Goal: Contribute content: Contribute content

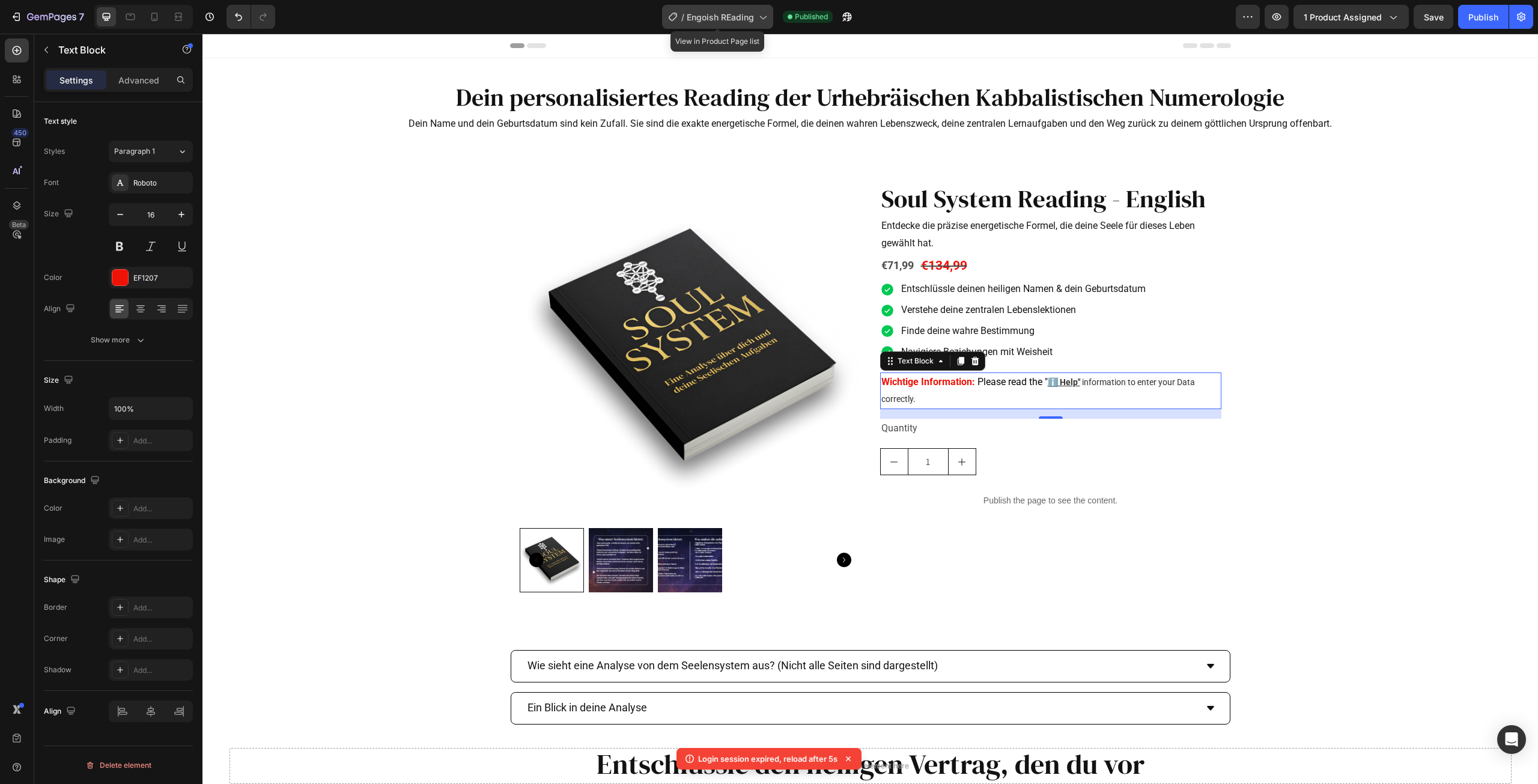
click at [724, 16] on span "Engoish REading" at bounding box center [720, 17] width 68 height 13
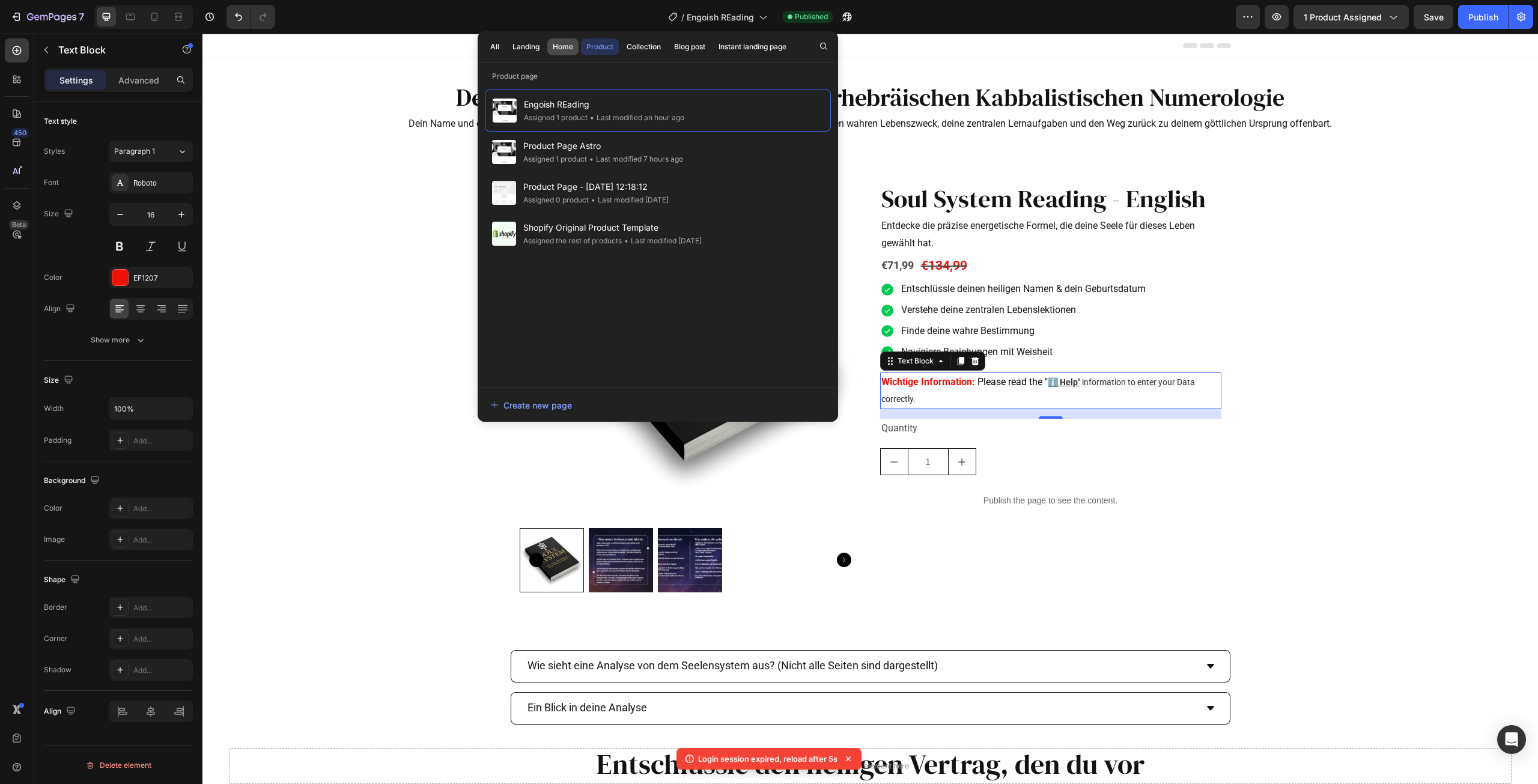
click at [568, 48] on div "Home" at bounding box center [563, 47] width 21 height 11
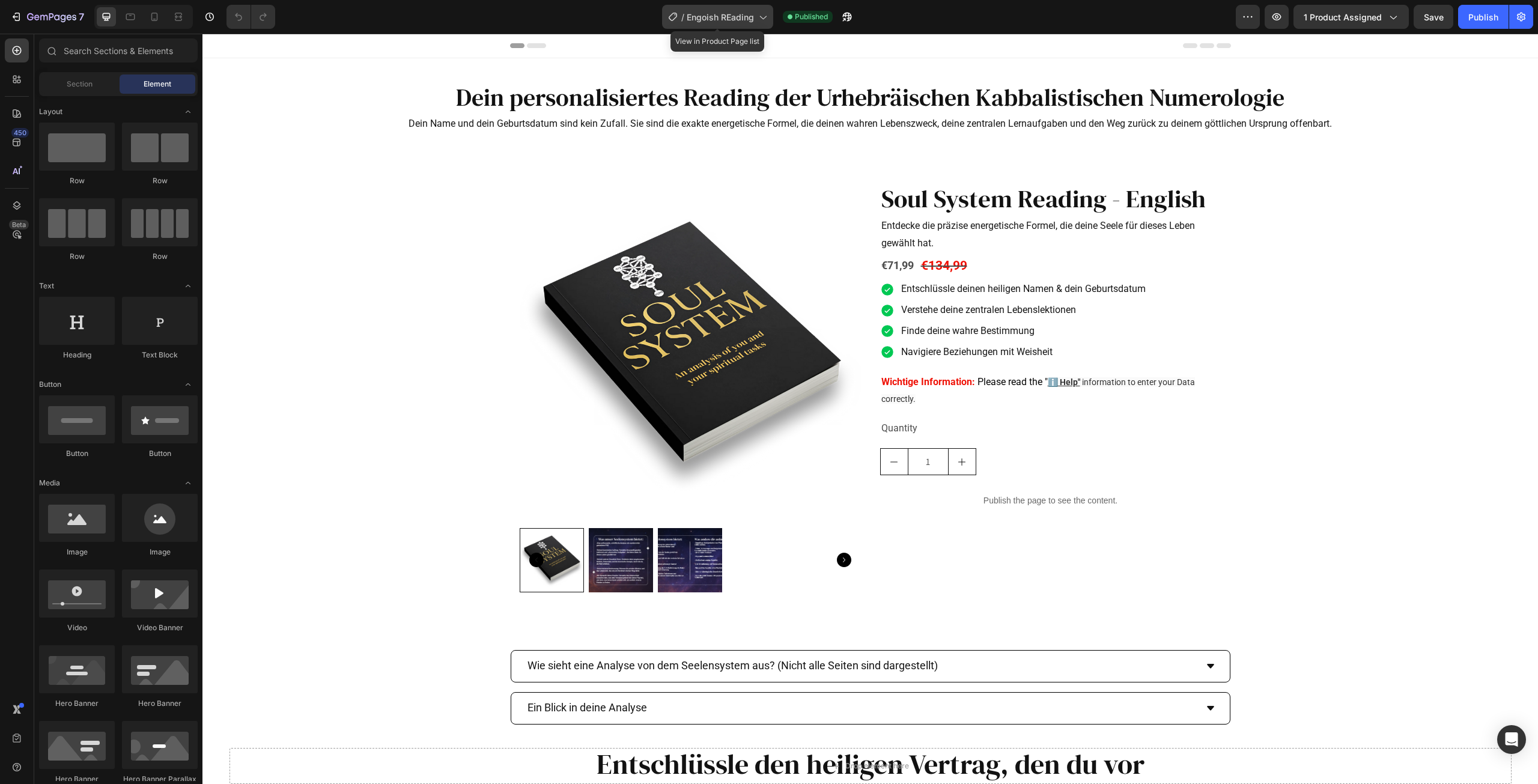
click at [677, 16] on icon at bounding box center [673, 17] width 9 height 9
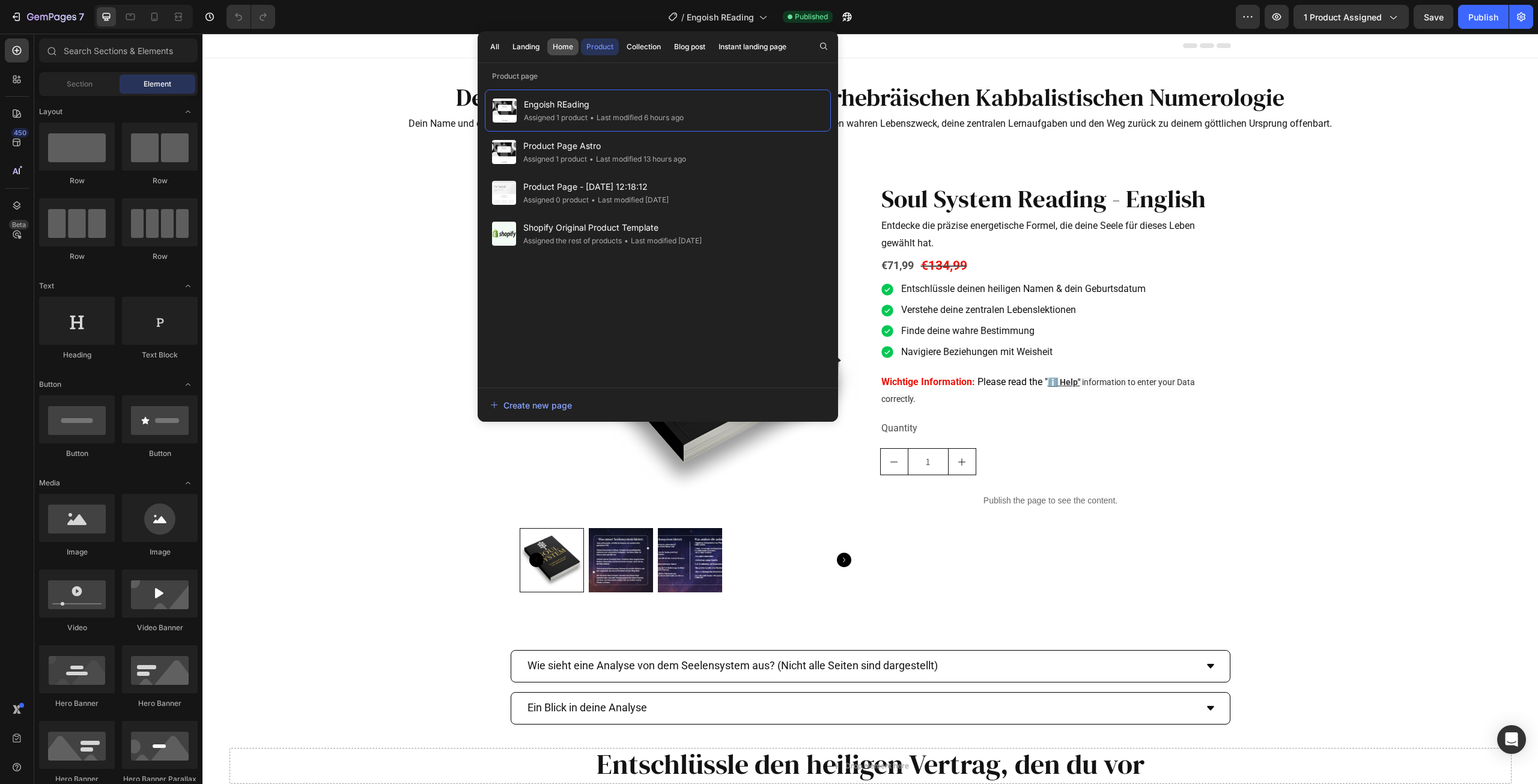
click at [560, 45] on div "Home" at bounding box center [563, 47] width 21 height 11
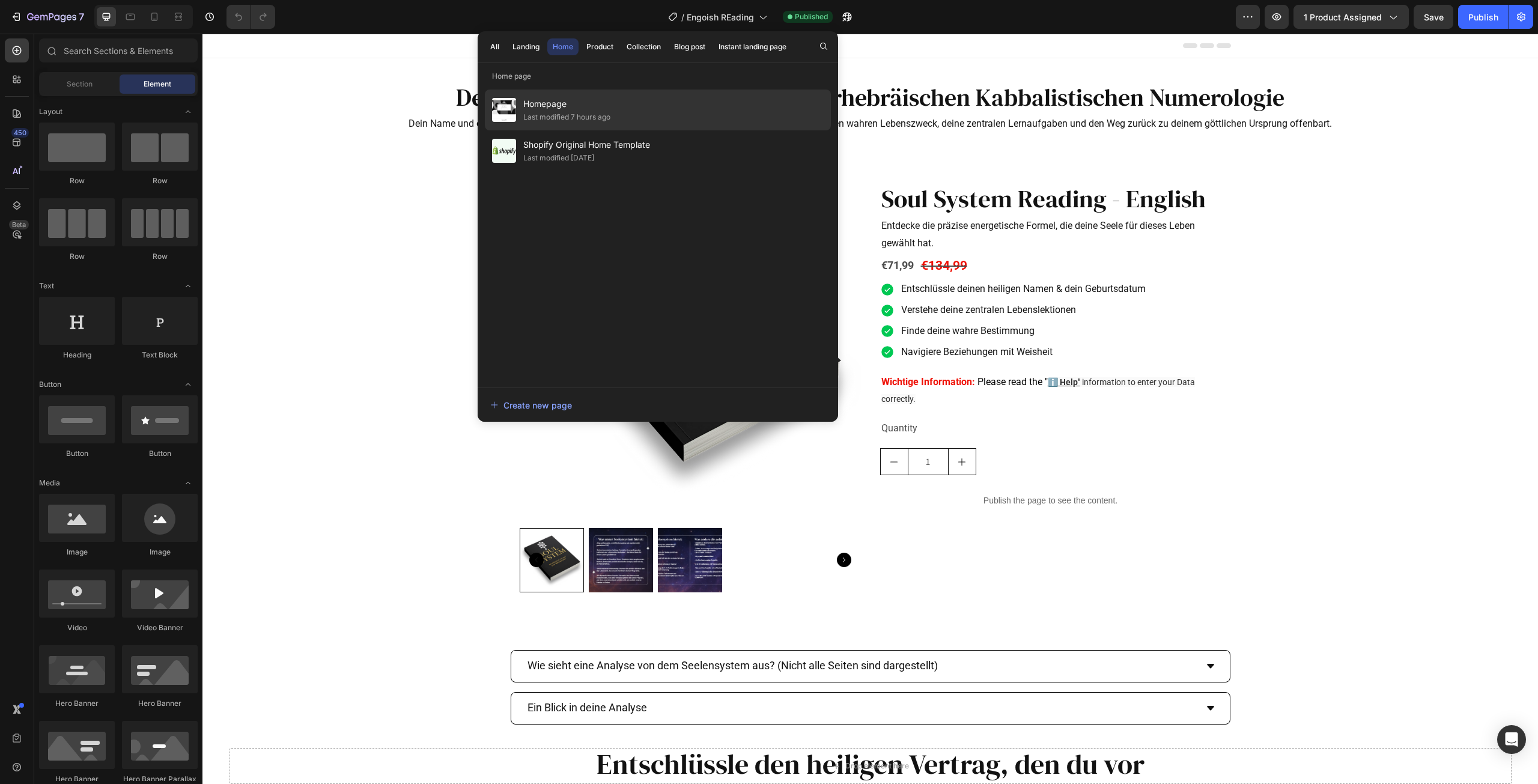
click at [603, 117] on div "Last modified 7 hours ago" at bounding box center [567, 117] width 87 height 12
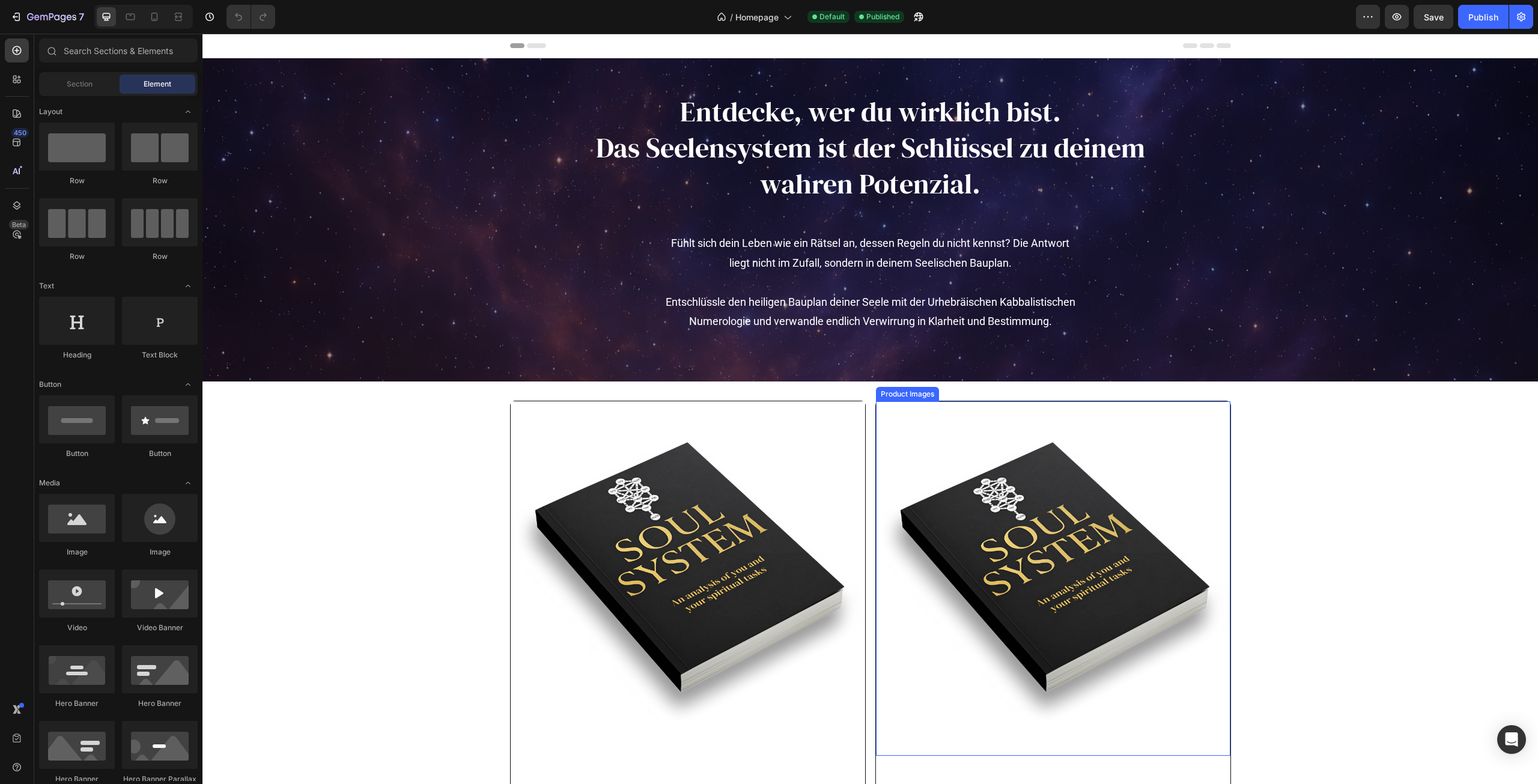
click at [1076, 522] on img at bounding box center [1053, 578] width 354 height 354
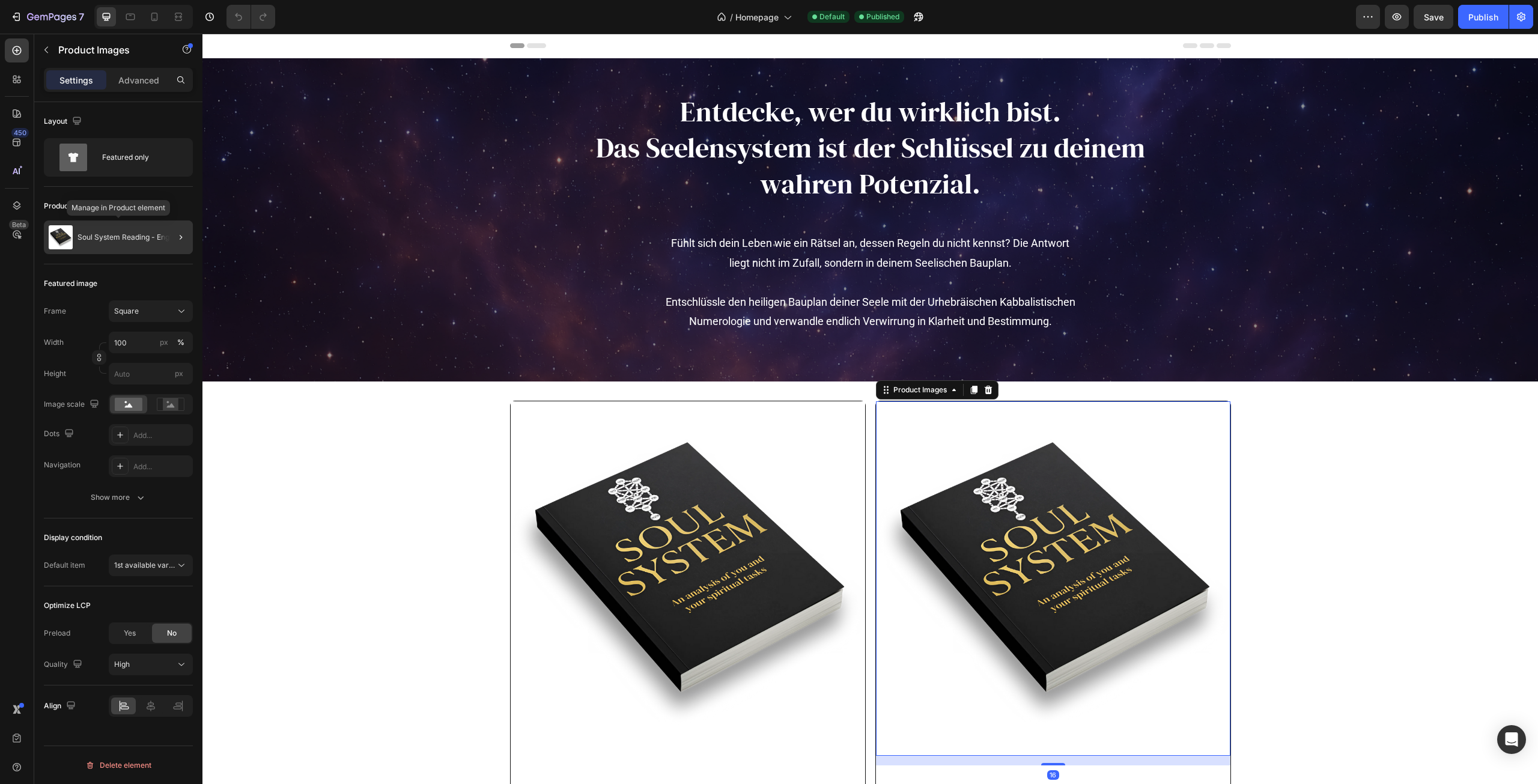
click at [154, 238] on p "Soul System Reading - English" at bounding box center [129, 237] width 103 height 9
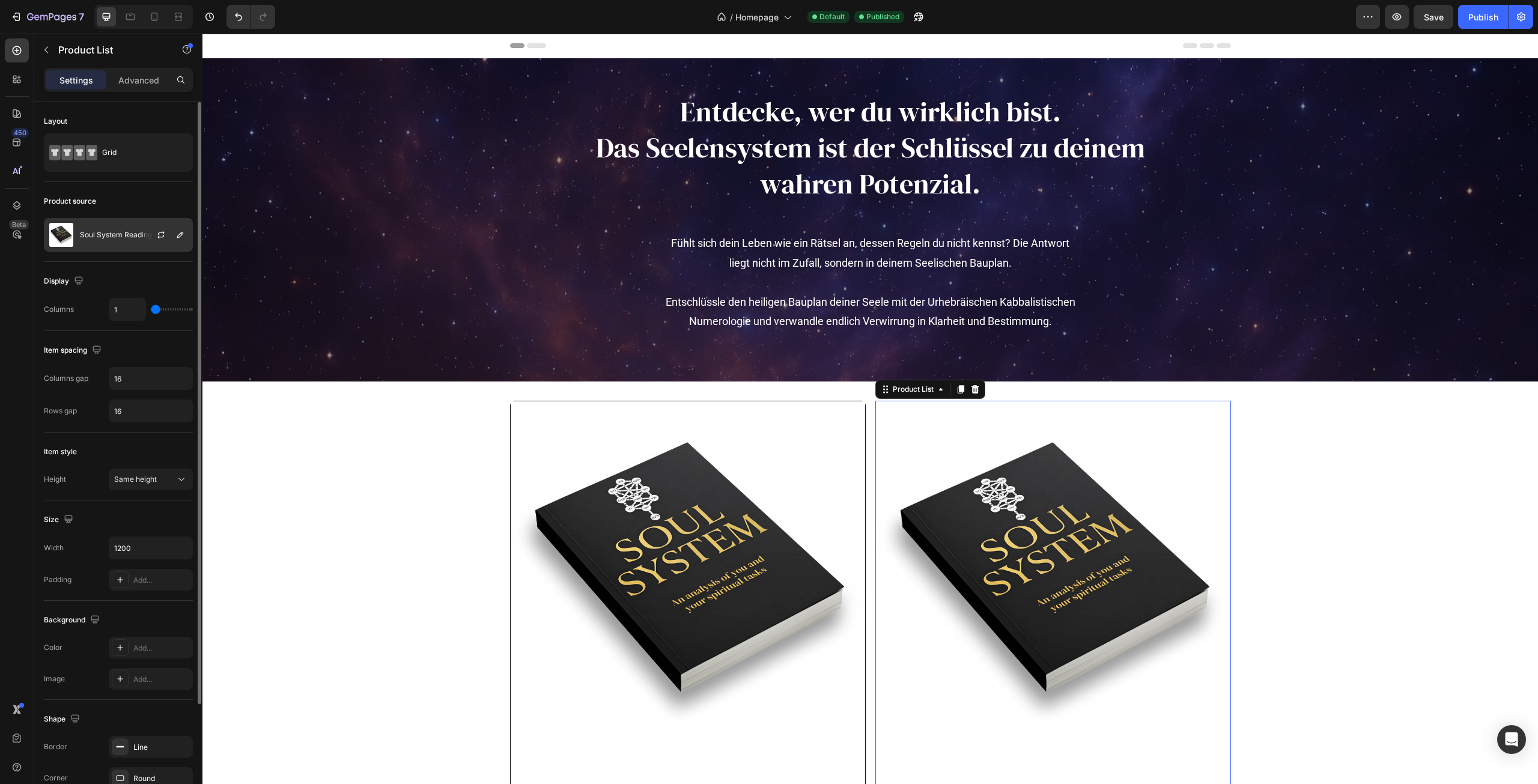
click at [171, 234] on div at bounding box center [165, 234] width 53 height 33
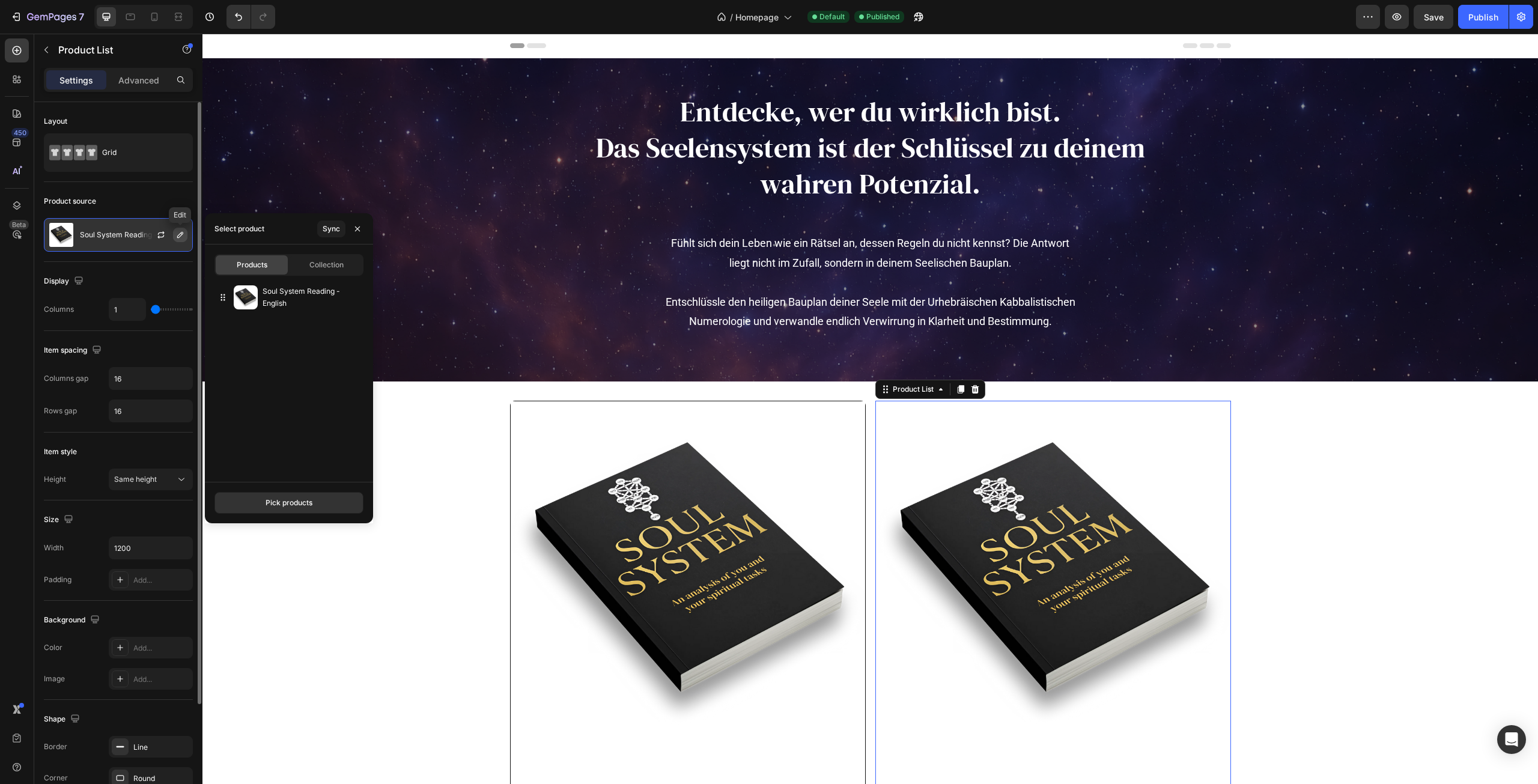
click at [184, 230] on icon "button" at bounding box center [180, 235] width 10 height 10
click at [307, 272] on div "Collection" at bounding box center [326, 265] width 72 height 19
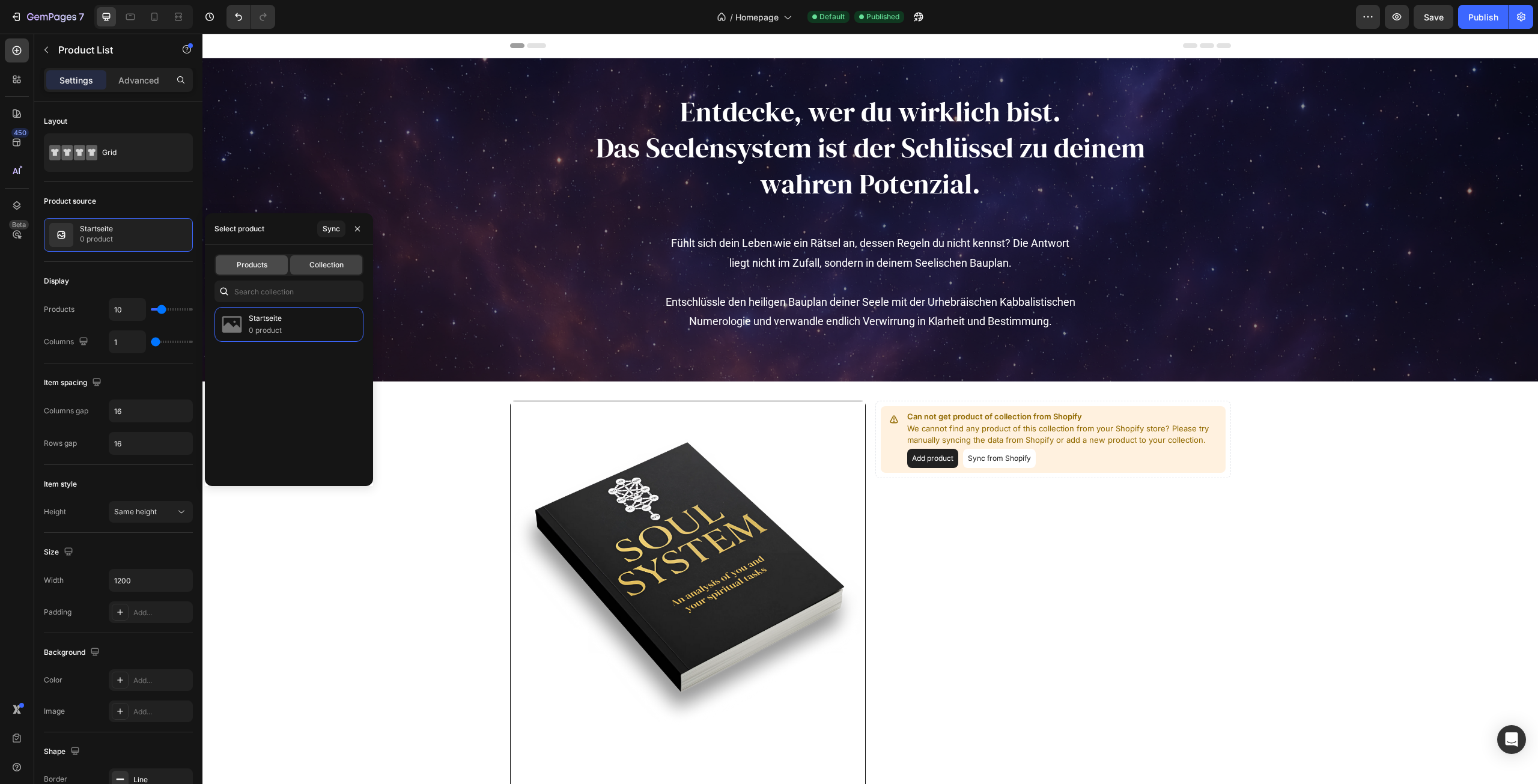
click at [260, 268] on span "Products" at bounding box center [252, 265] width 31 height 11
type input "1"
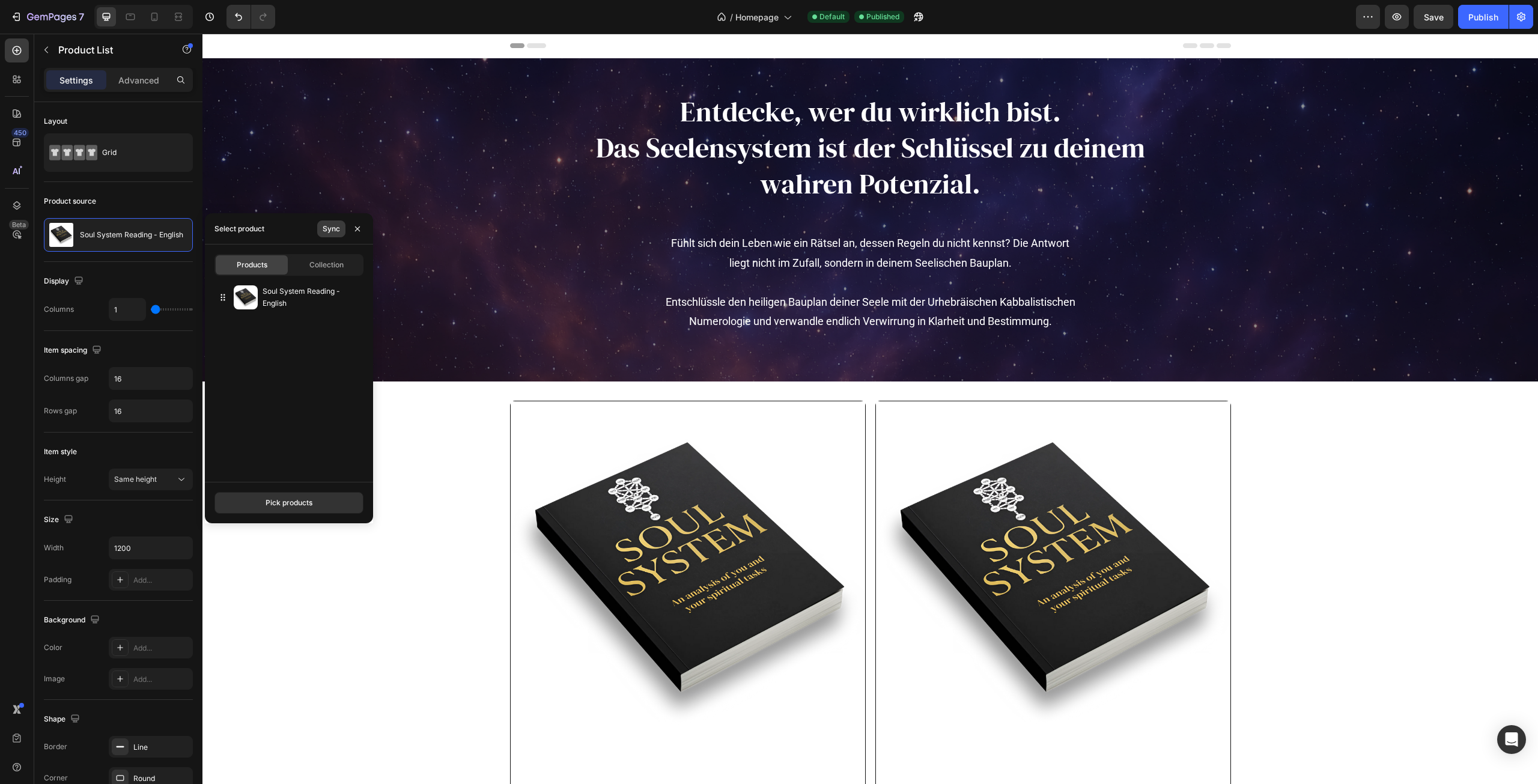
click at [334, 231] on div "Sync" at bounding box center [331, 229] width 17 height 11
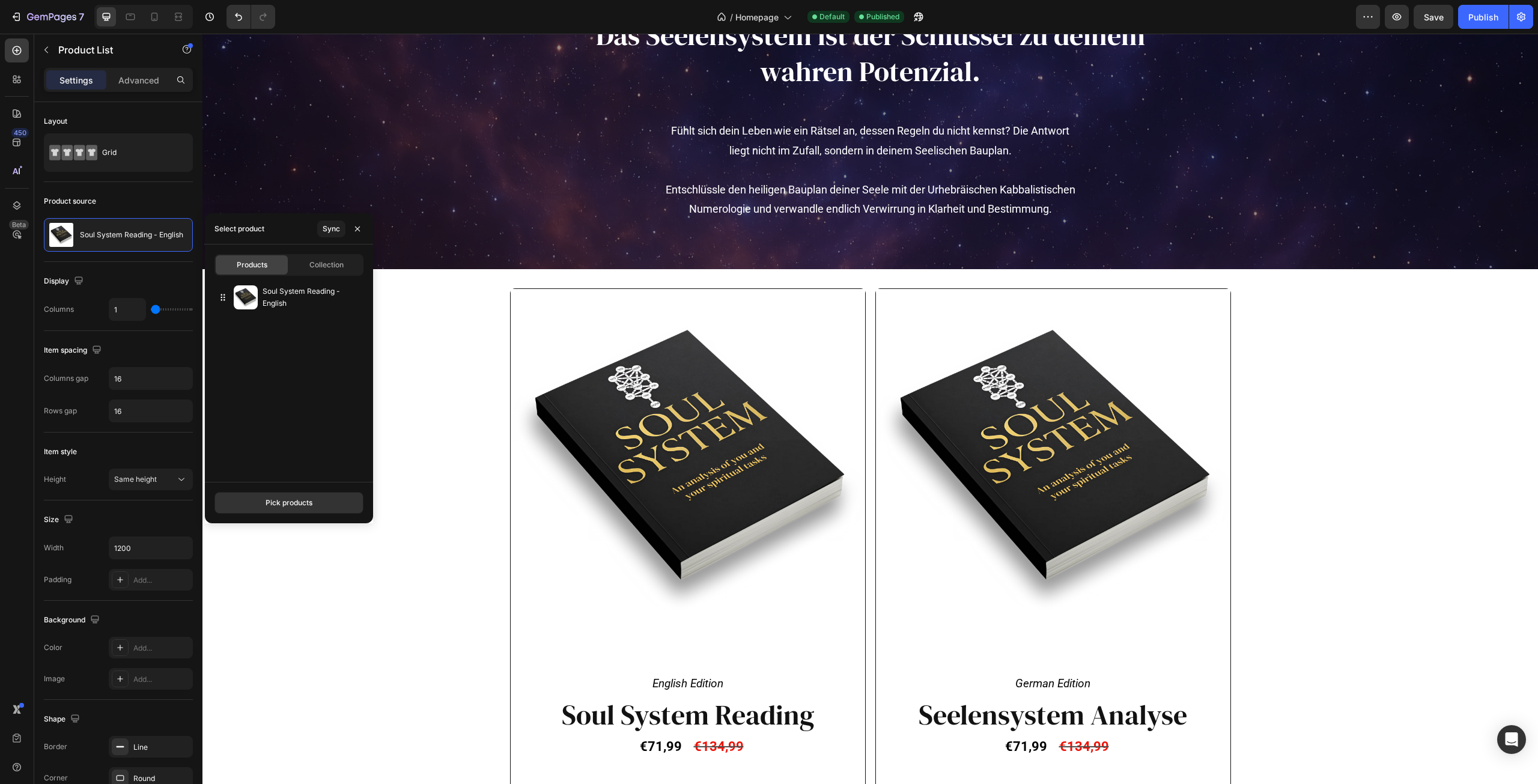
scroll to position [120, 0]
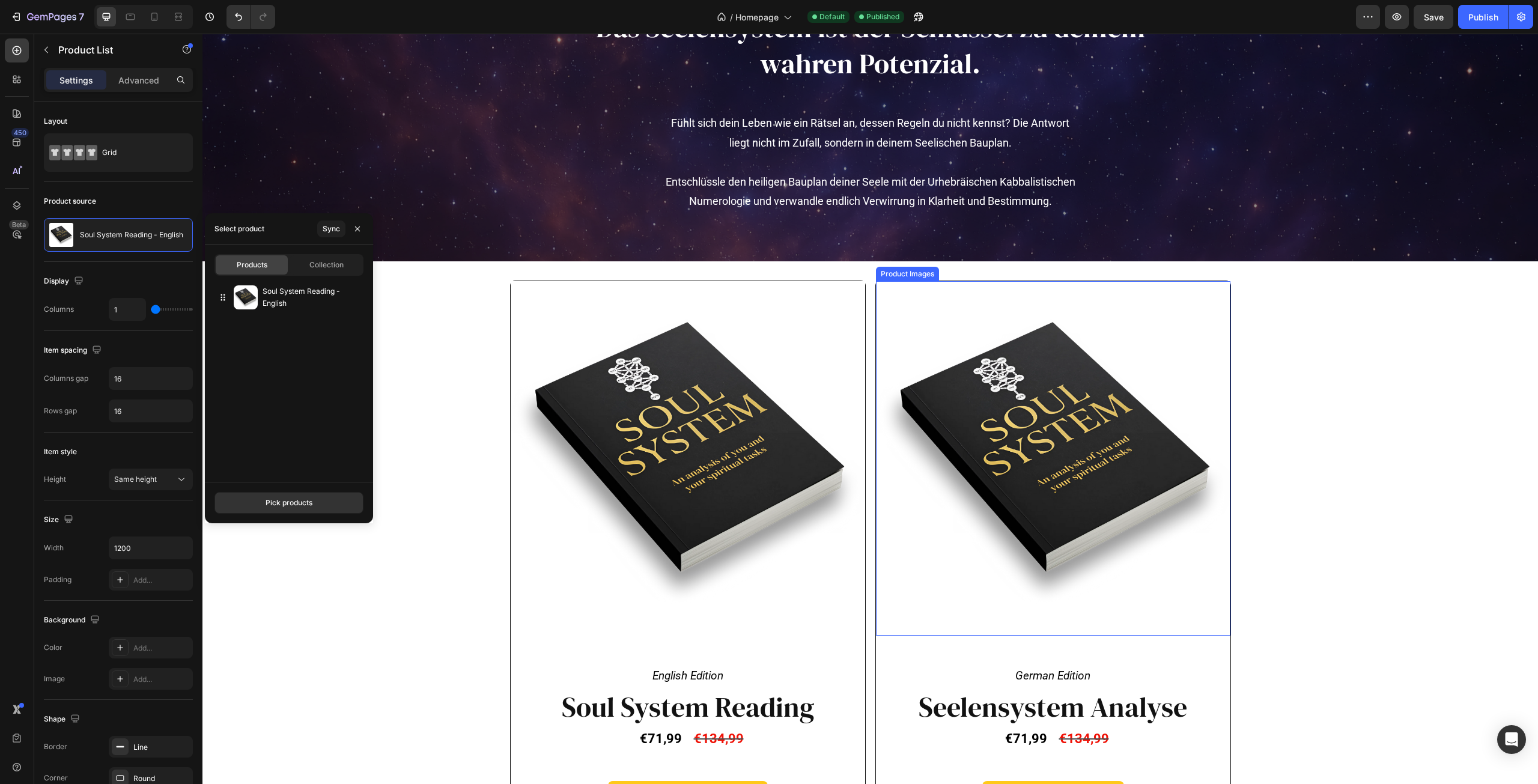
click at [1012, 413] on img at bounding box center [1053, 458] width 354 height 354
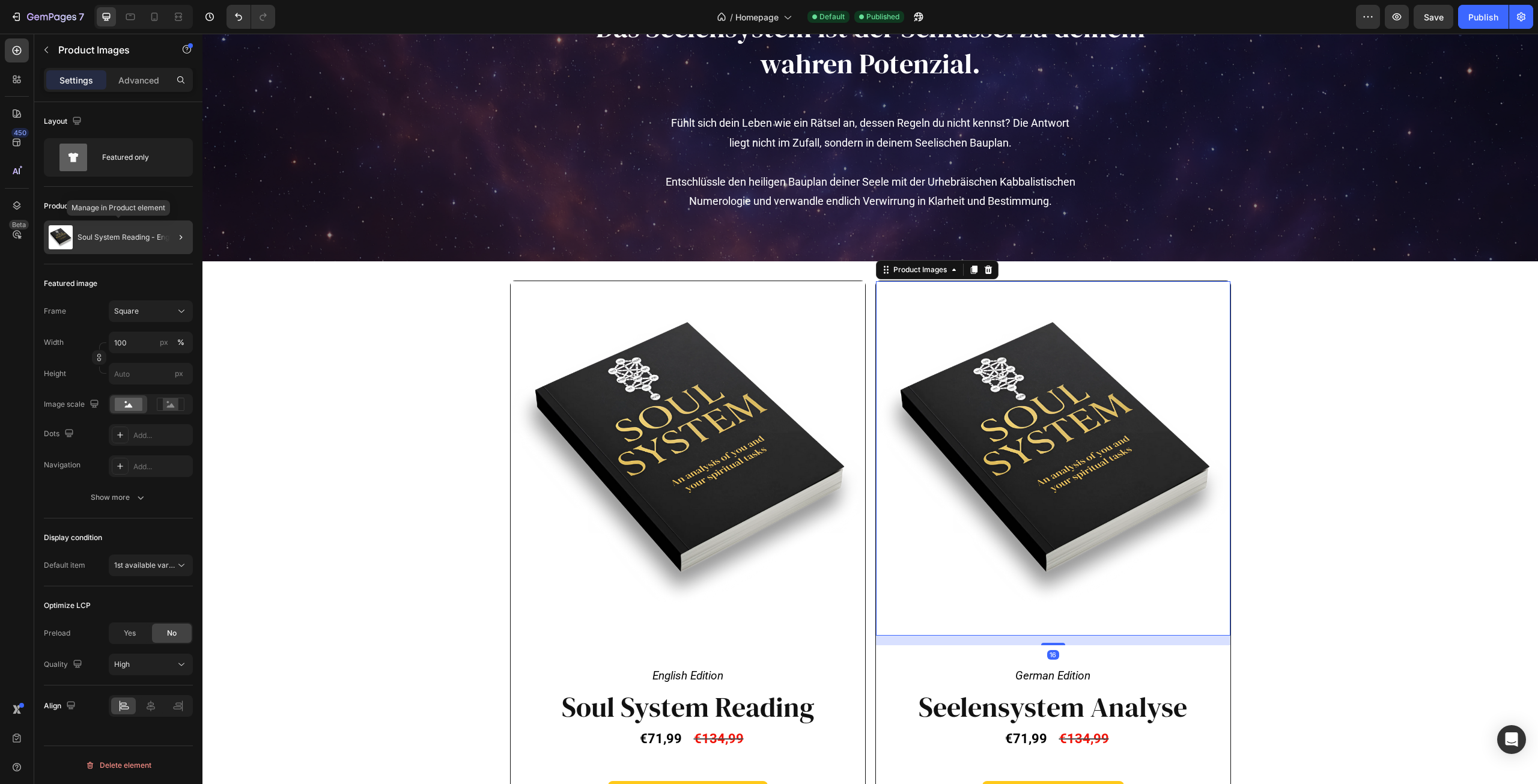
click at [114, 247] on div "Soul System Reading - English" at bounding box center [118, 238] width 149 height 33
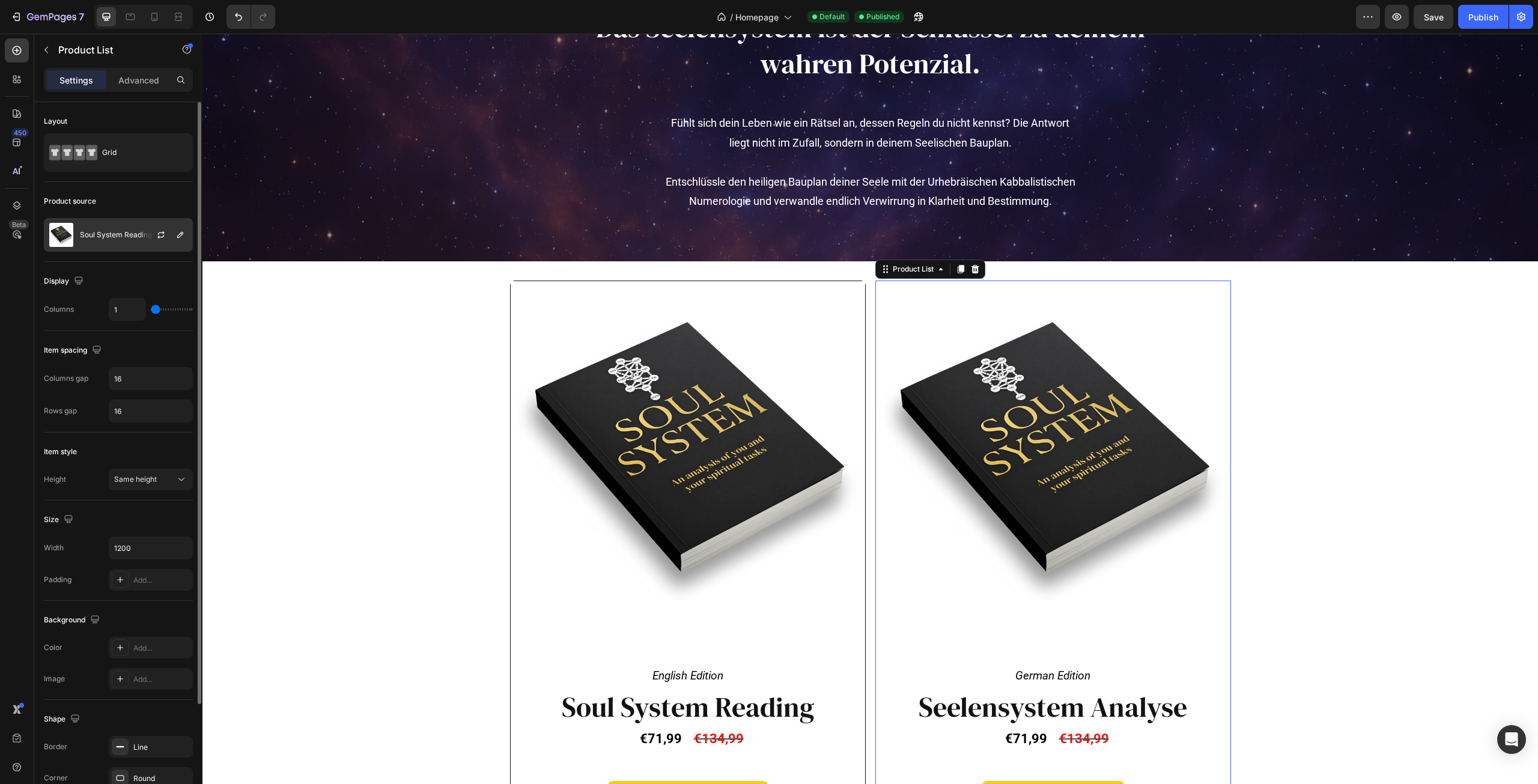
click at [126, 238] on p "Soul System Reading - English" at bounding box center [132, 234] width 103 height 9
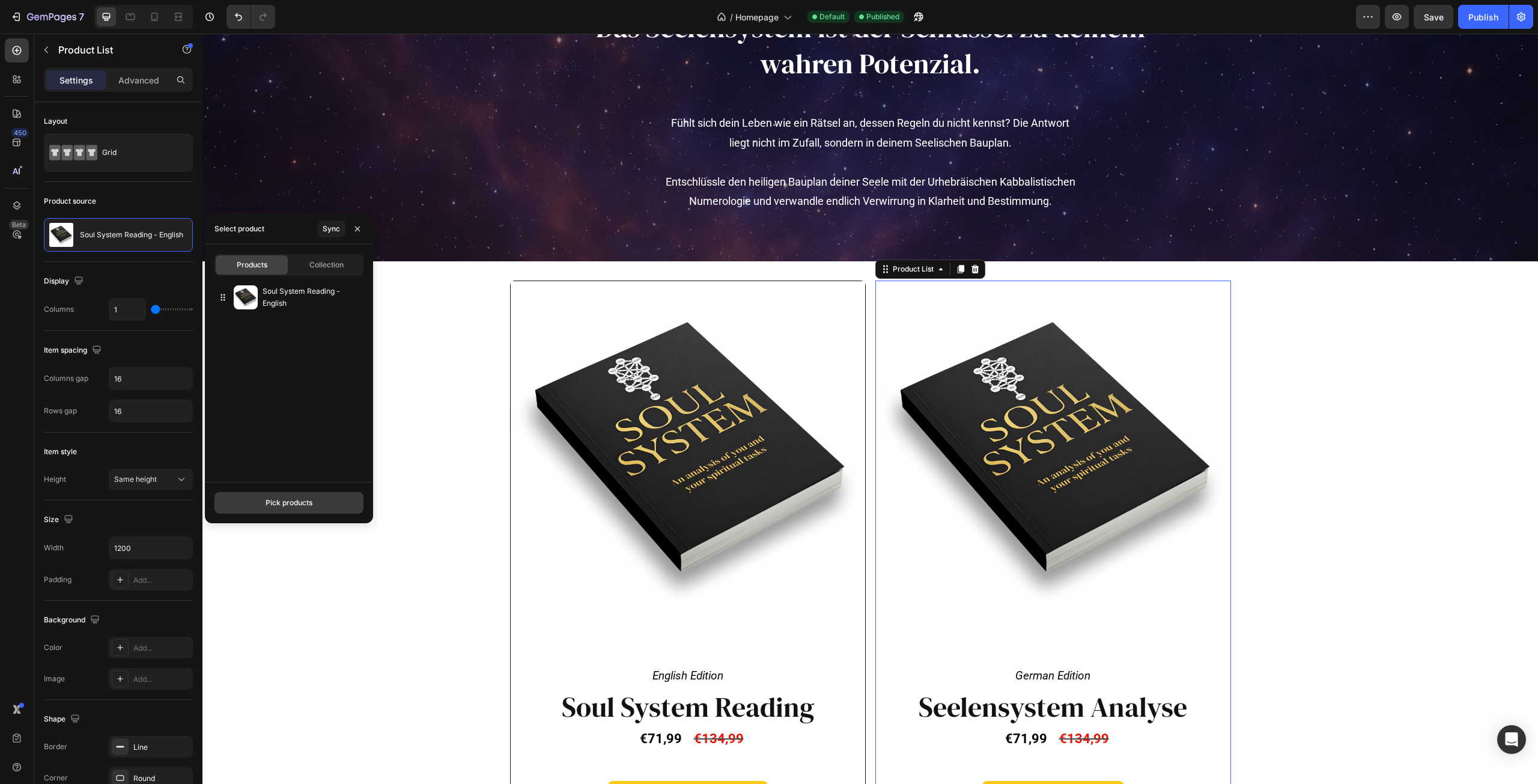
click at [292, 499] on div "Pick products" at bounding box center [288, 503] width 47 height 11
click at [224, 316] on div "Soul System Reading - English Unlimited quantity" at bounding box center [289, 312] width 149 height 35
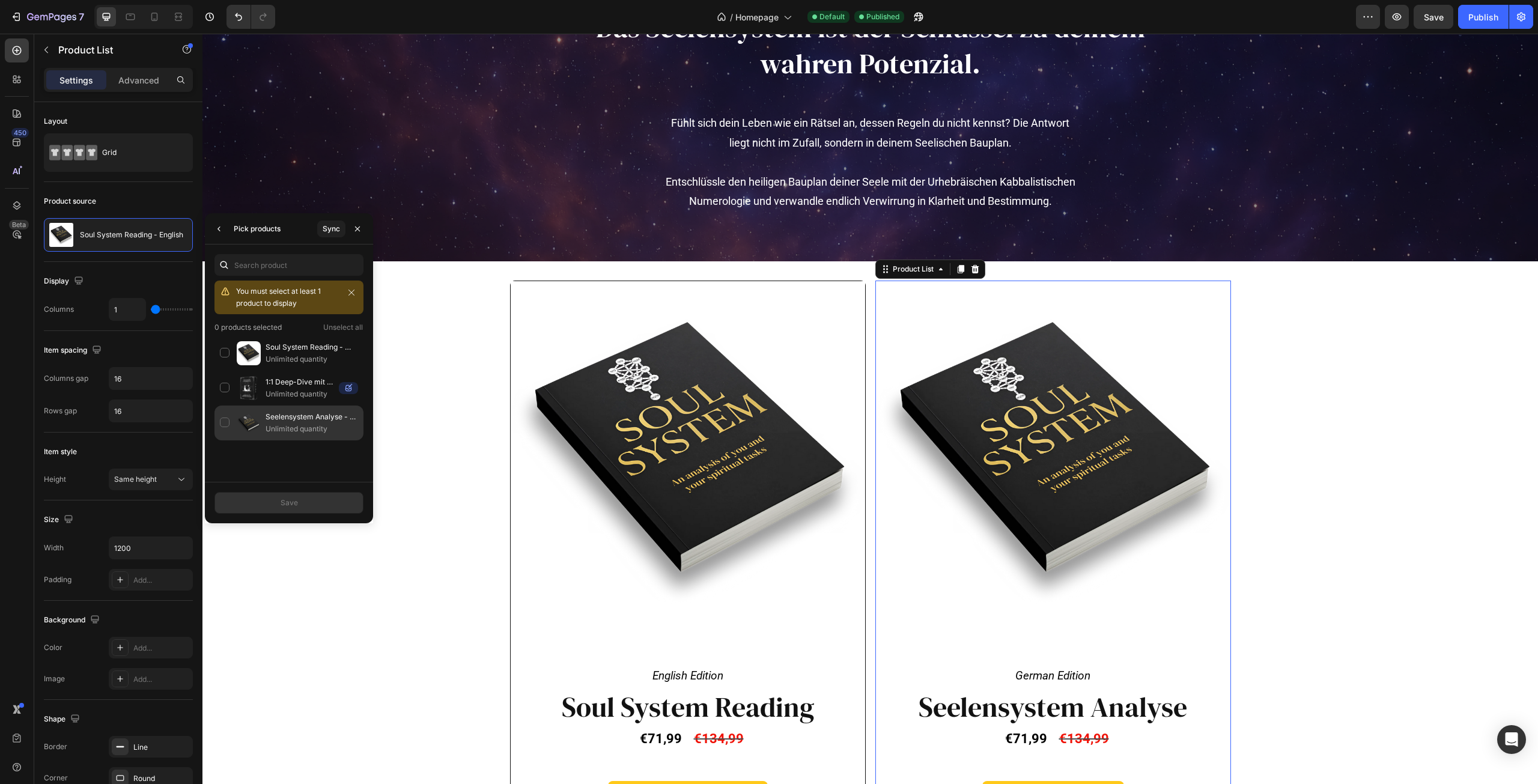
click at [230, 425] on div "Seelensystem Analyse - Deutsch Unlimited quantity" at bounding box center [289, 423] width 149 height 35
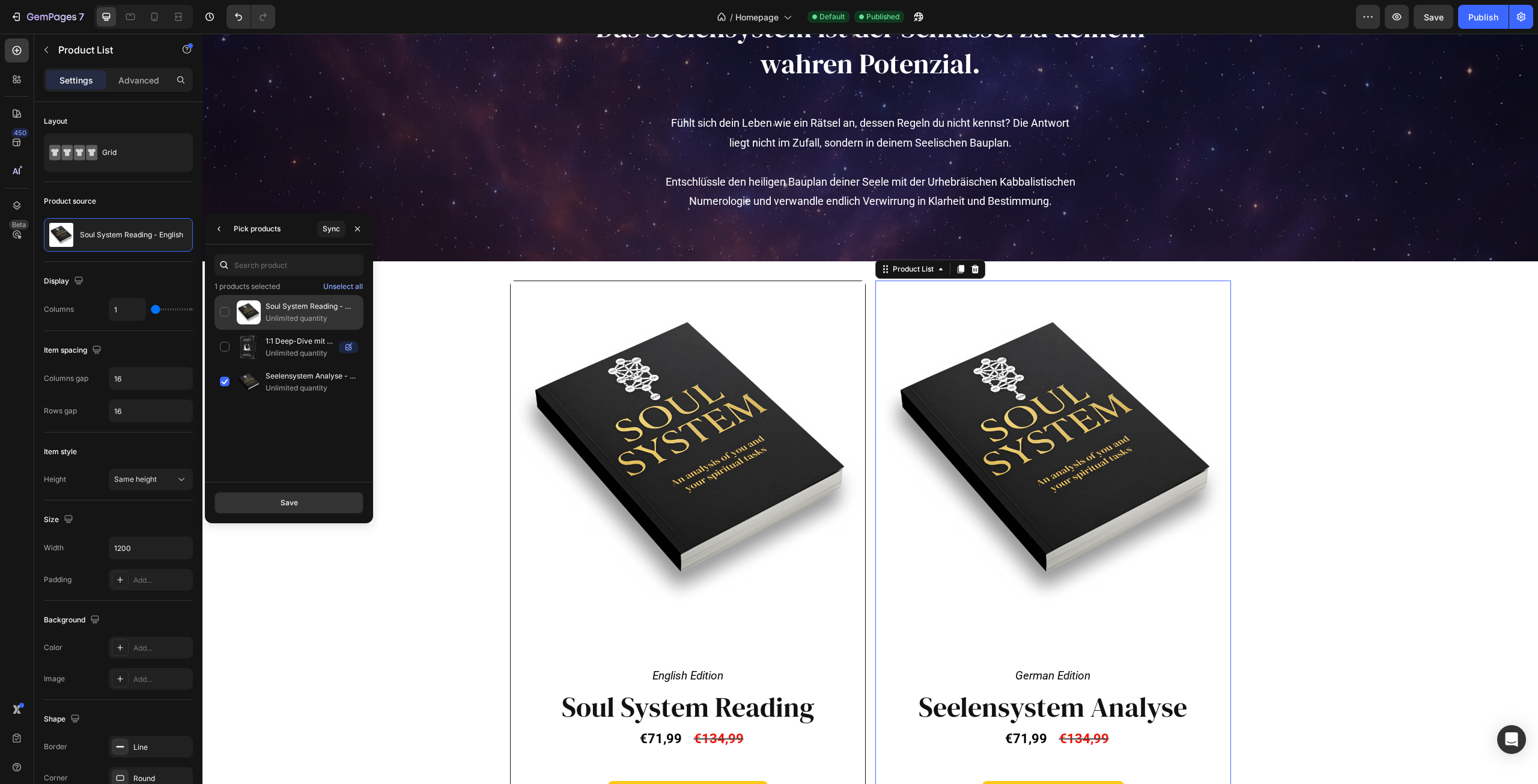
click at [229, 313] on div "Soul System Reading - English Unlimited quantity" at bounding box center [289, 312] width 149 height 35
click at [303, 504] on button "Save" at bounding box center [289, 502] width 149 height 21
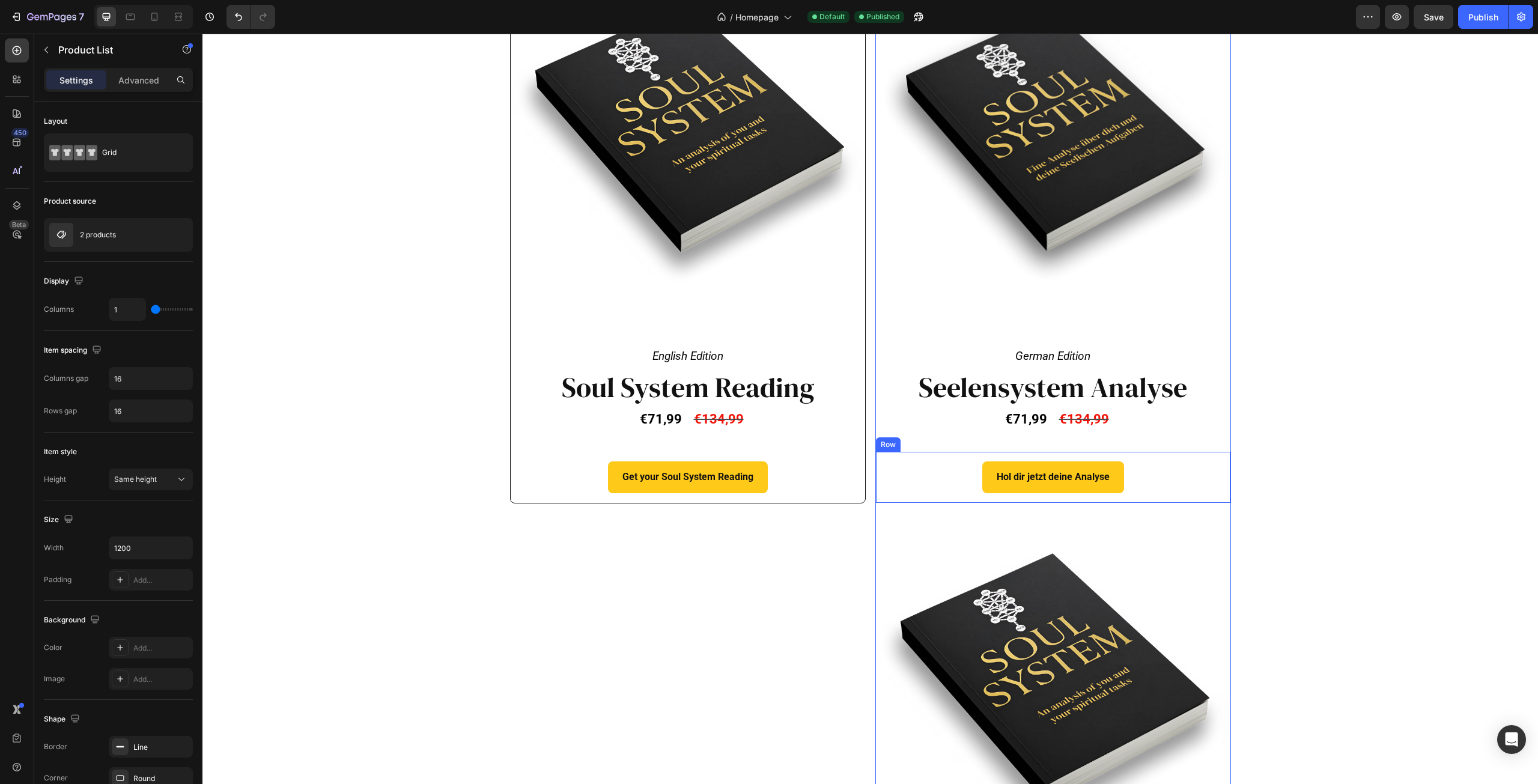
scroll to position [361, 0]
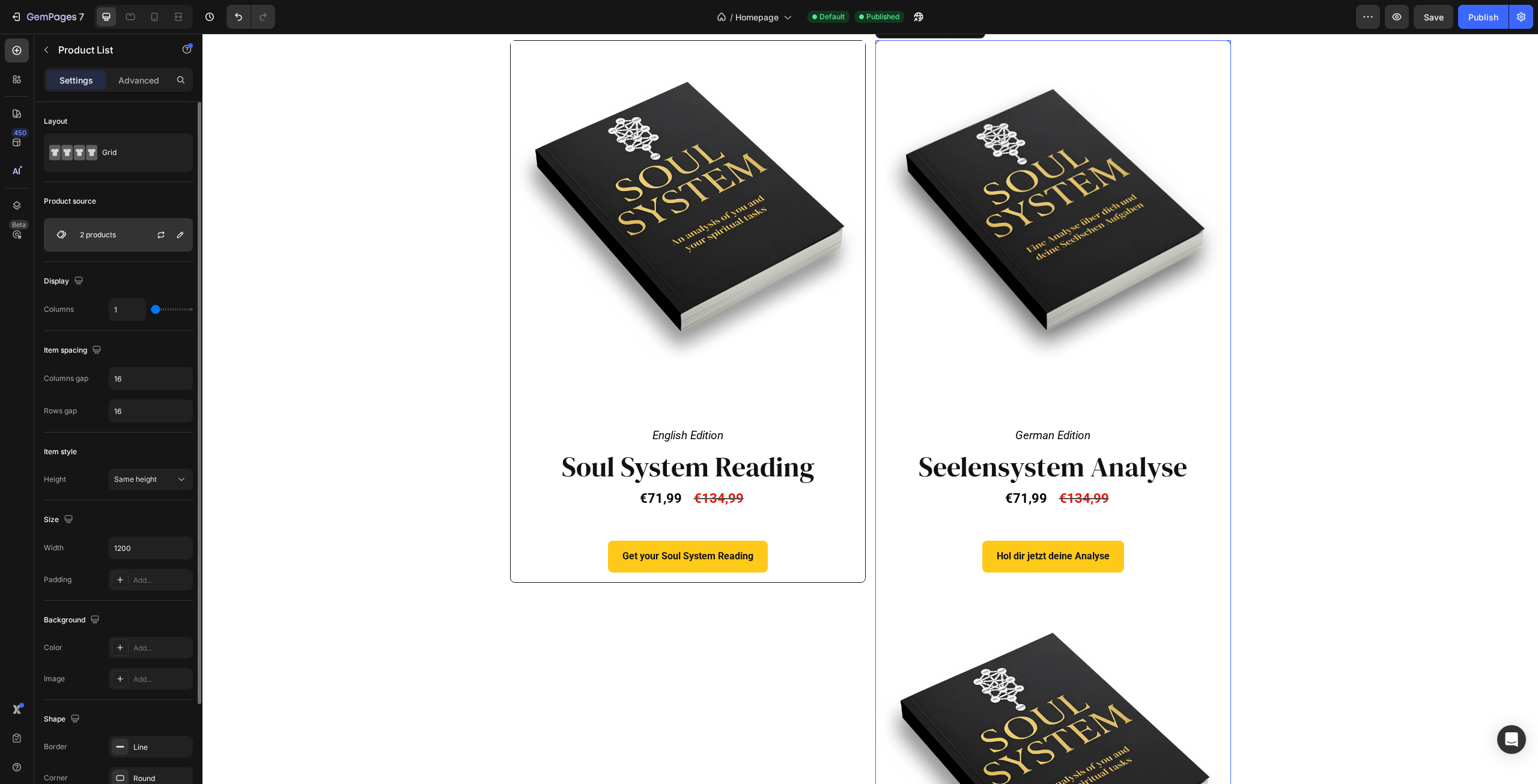
click at [129, 241] on div "2 products" at bounding box center [118, 235] width 149 height 33
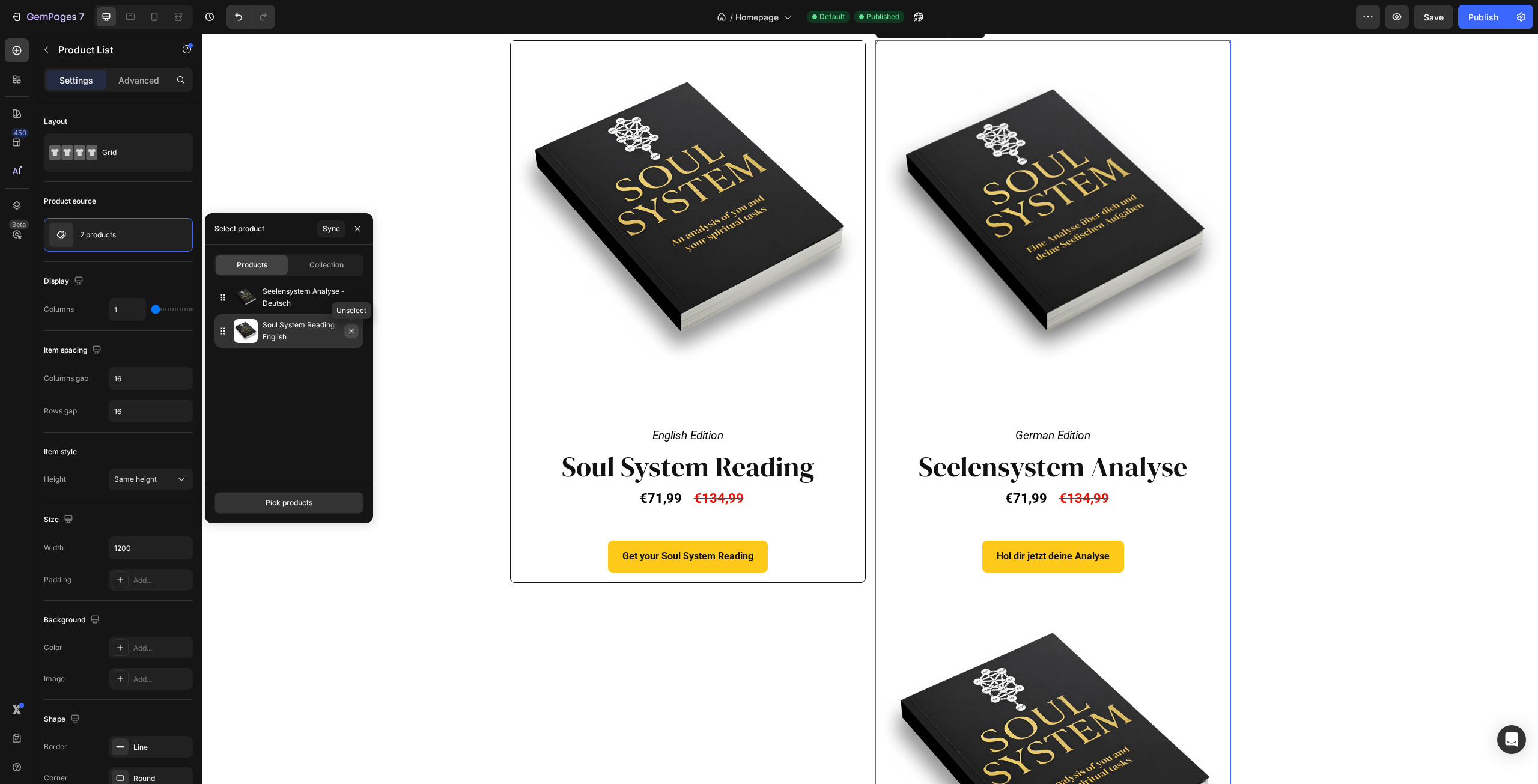
click at [351, 331] on icon "button" at bounding box center [351, 331] width 10 height 10
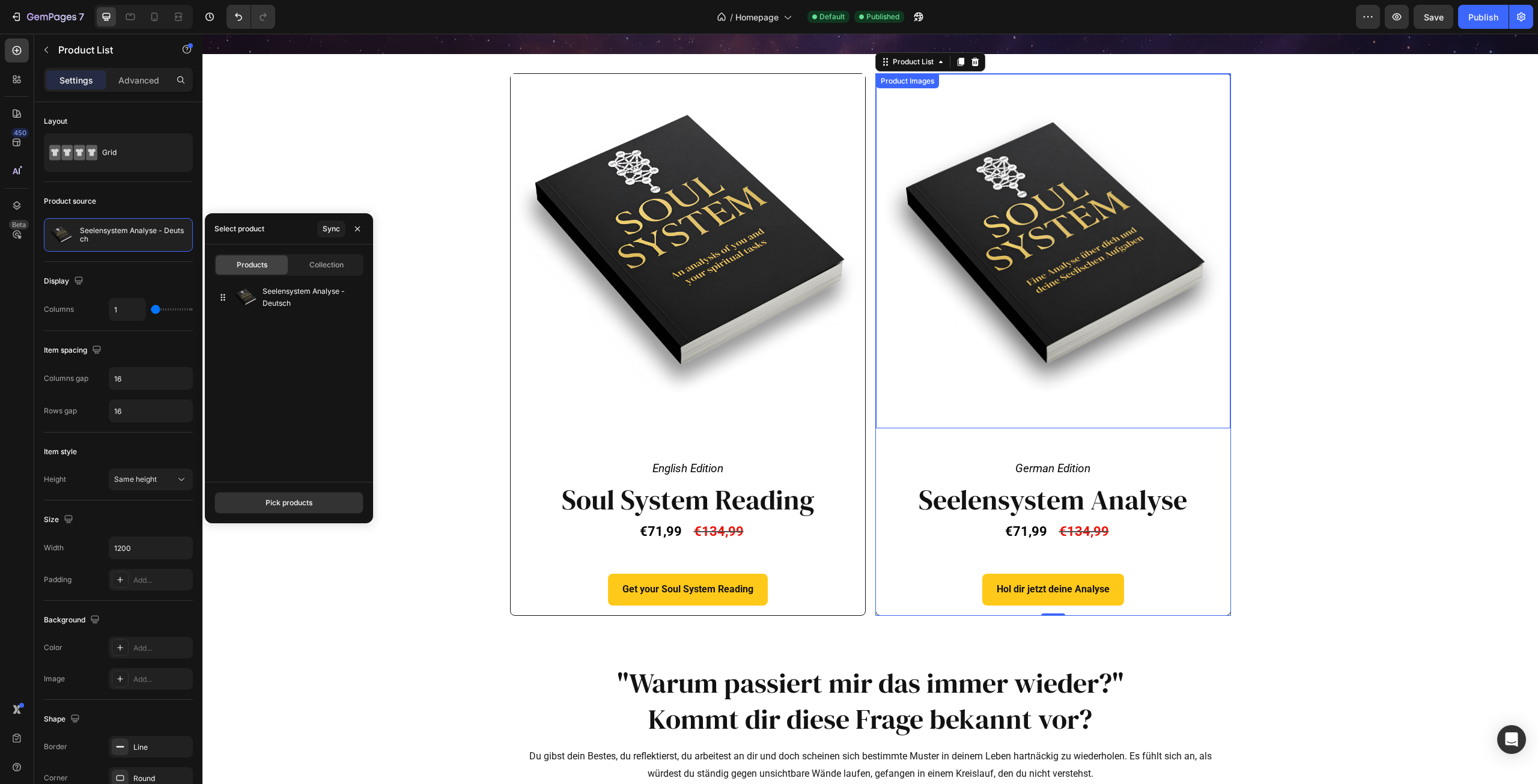
scroll to position [180, 0]
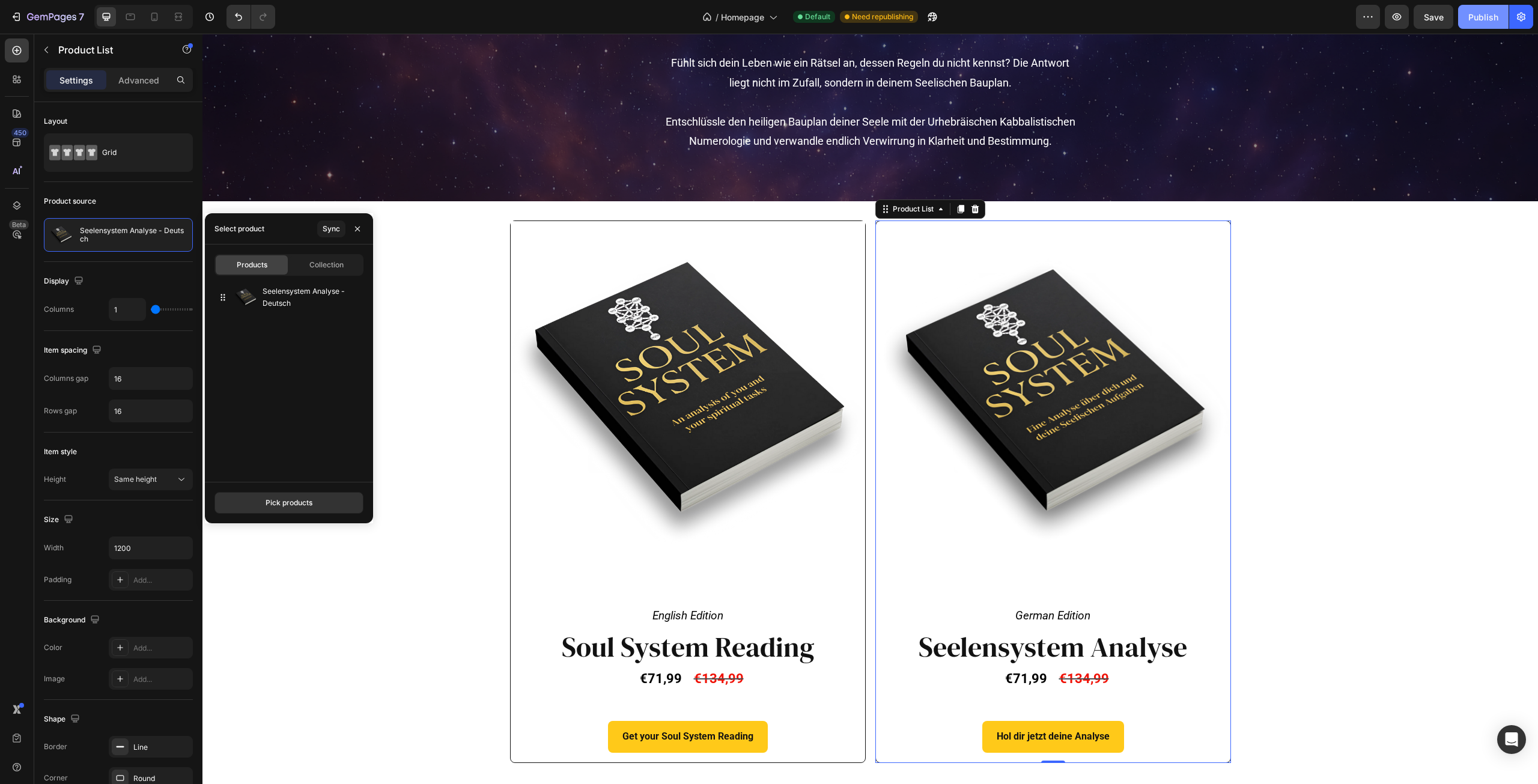
click at [1465, 19] on button "Publish" at bounding box center [1483, 17] width 51 height 24
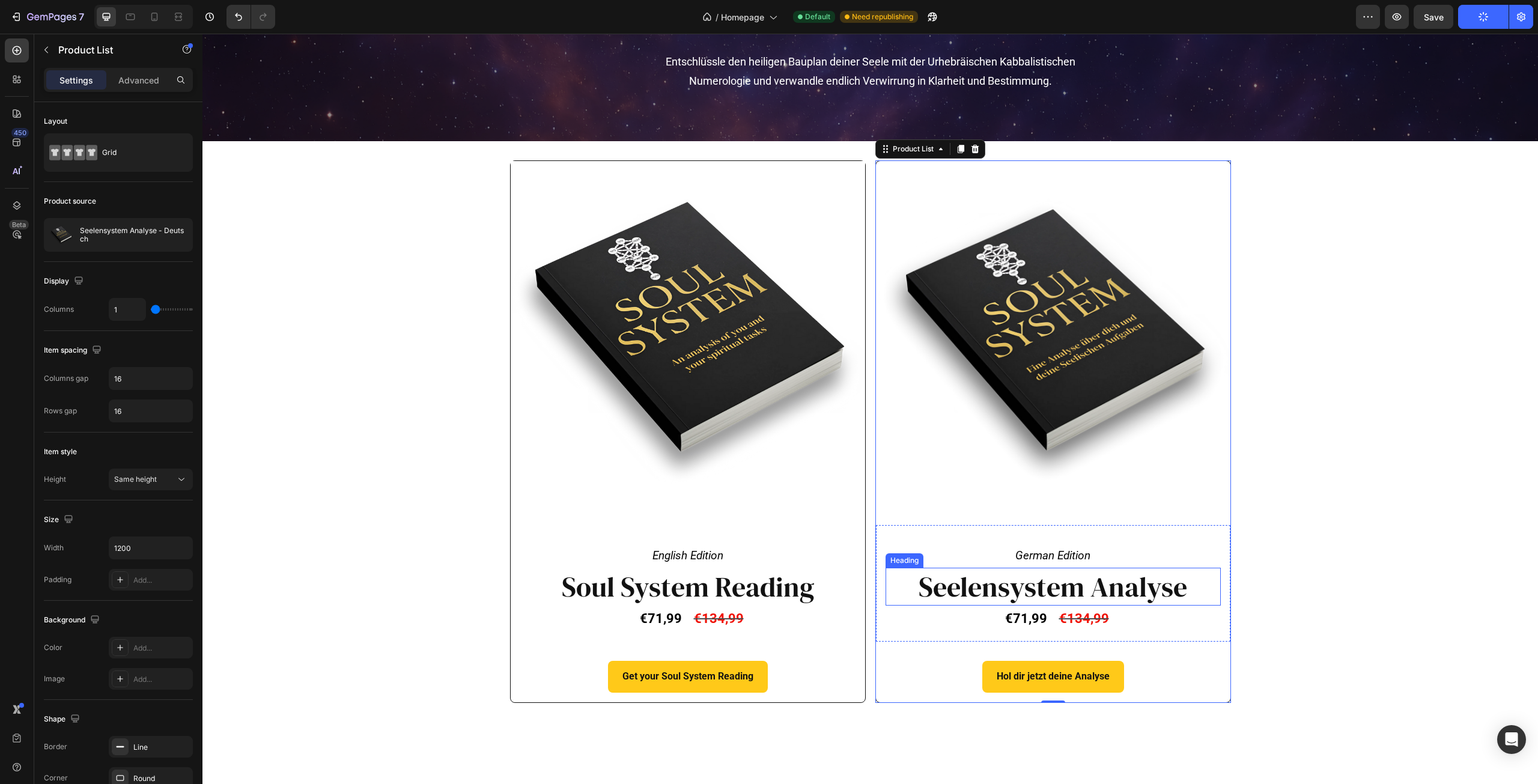
scroll to position [0, 0]
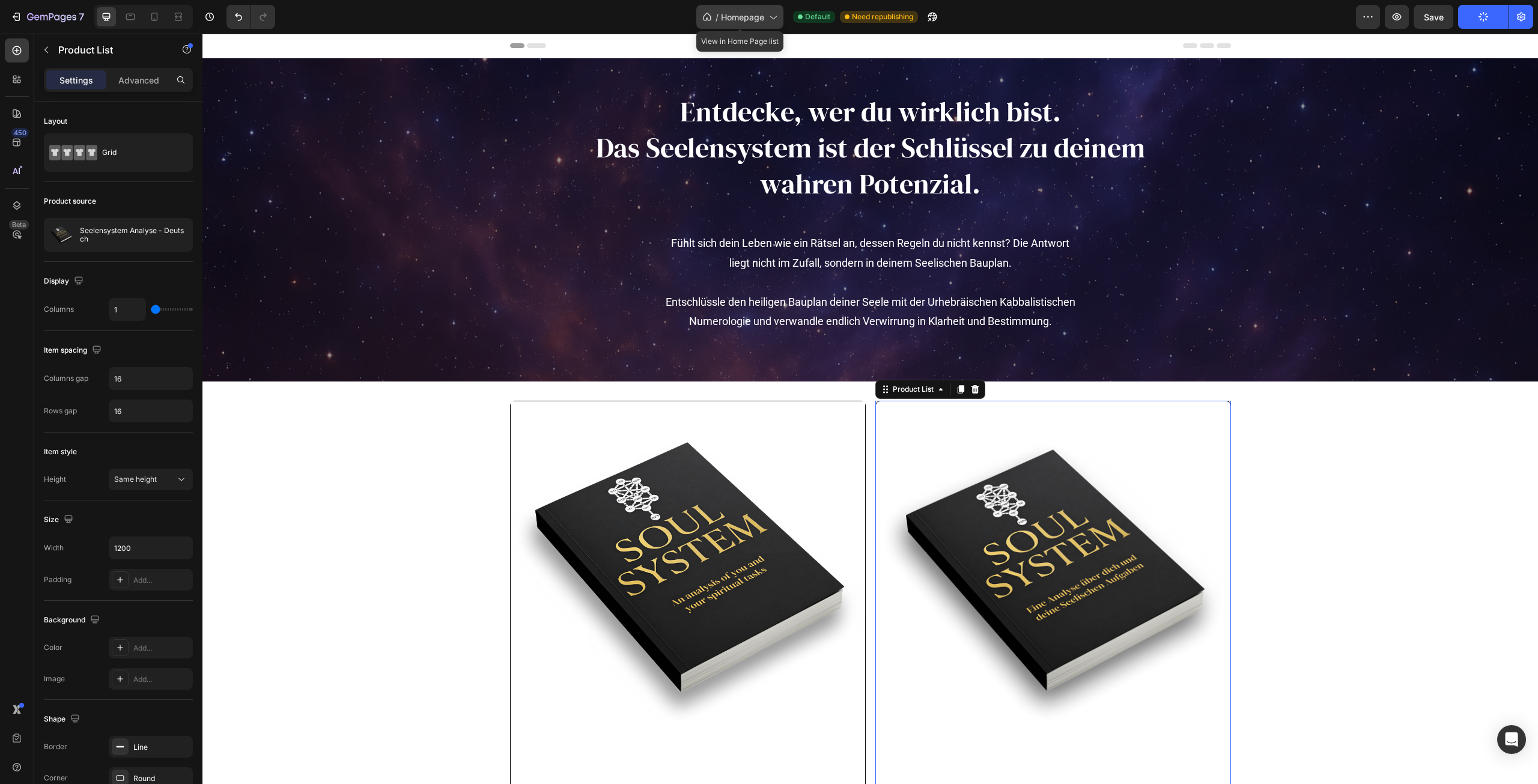
click at [752, 21] on span "Homepage" at bounding box center [742, 17] width 43 height 13
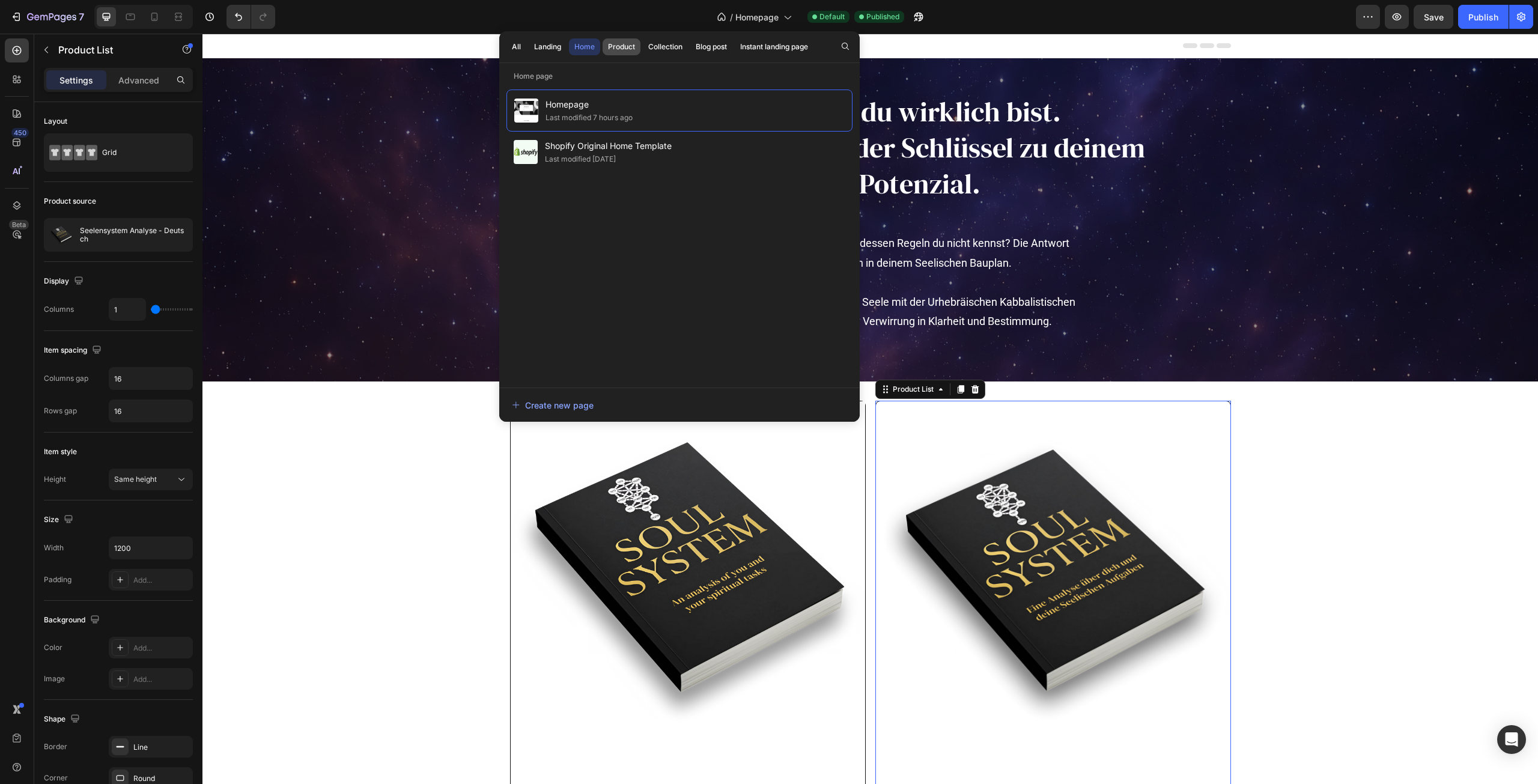
click at [628, 52] on button "Product" at bounding box center [622, 46] width 38 height 17
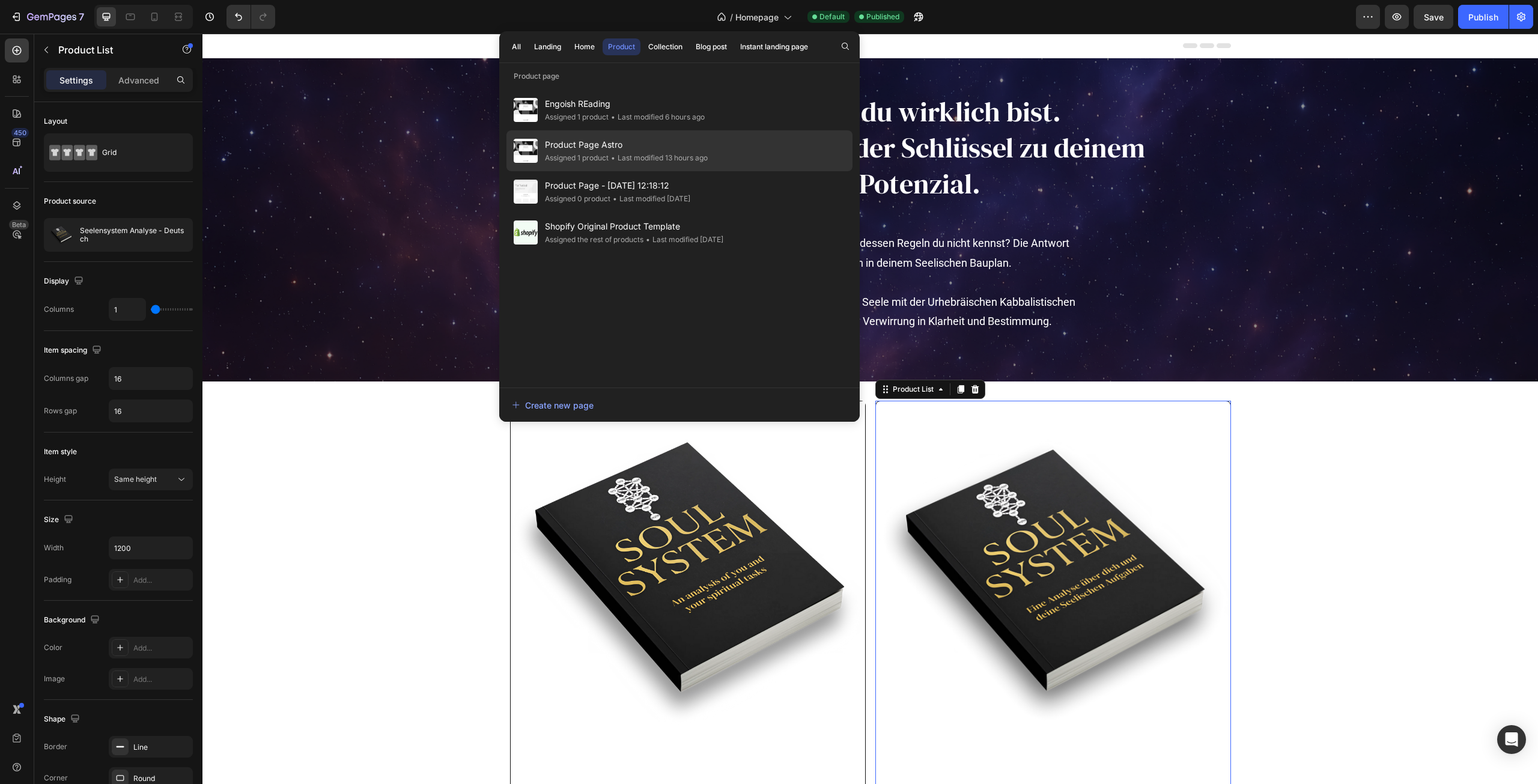
click at [655, 147] on span "Product Page Astro" at bounding box center [626, 145] width 163 height 14
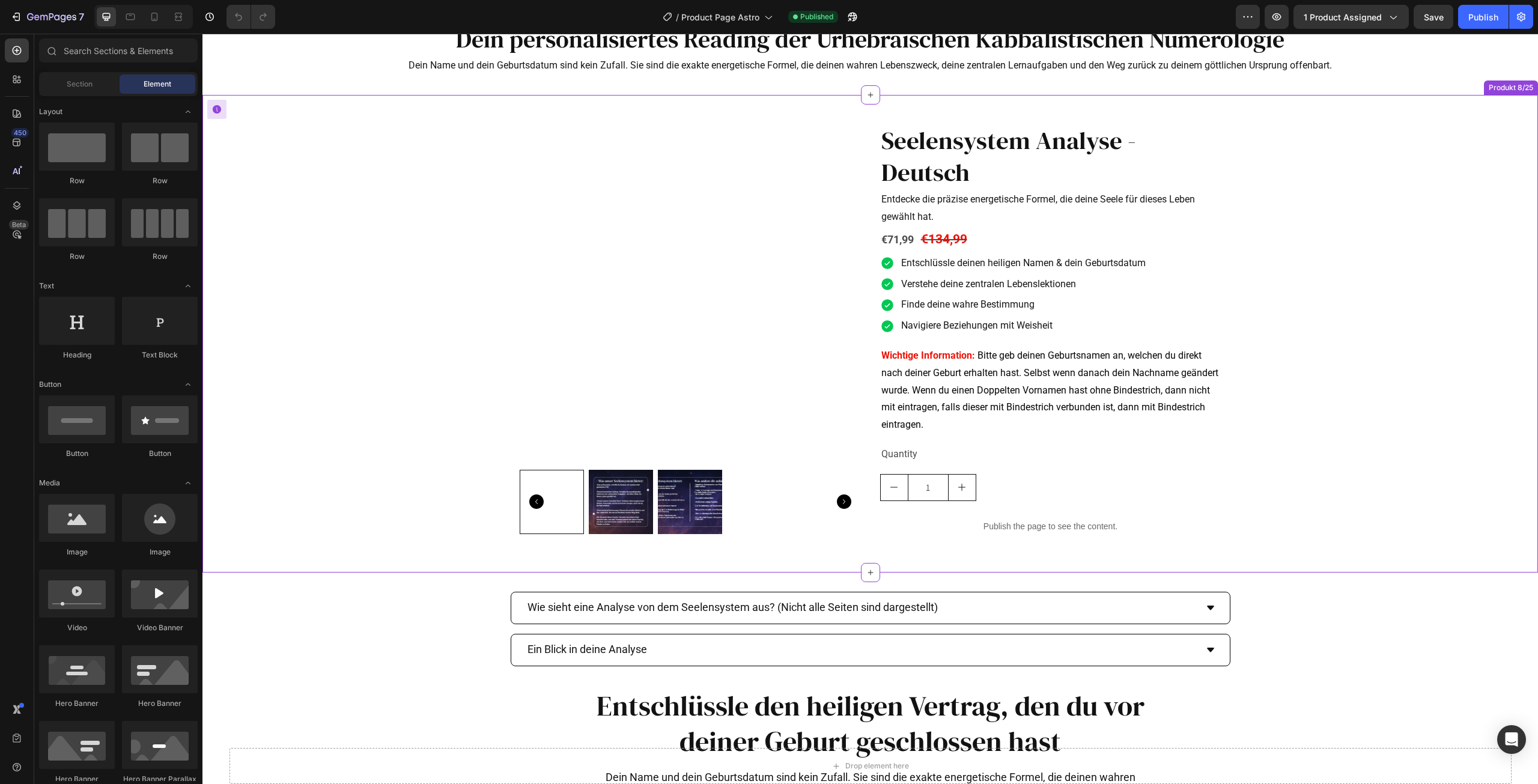
scroll to position [361, 0]
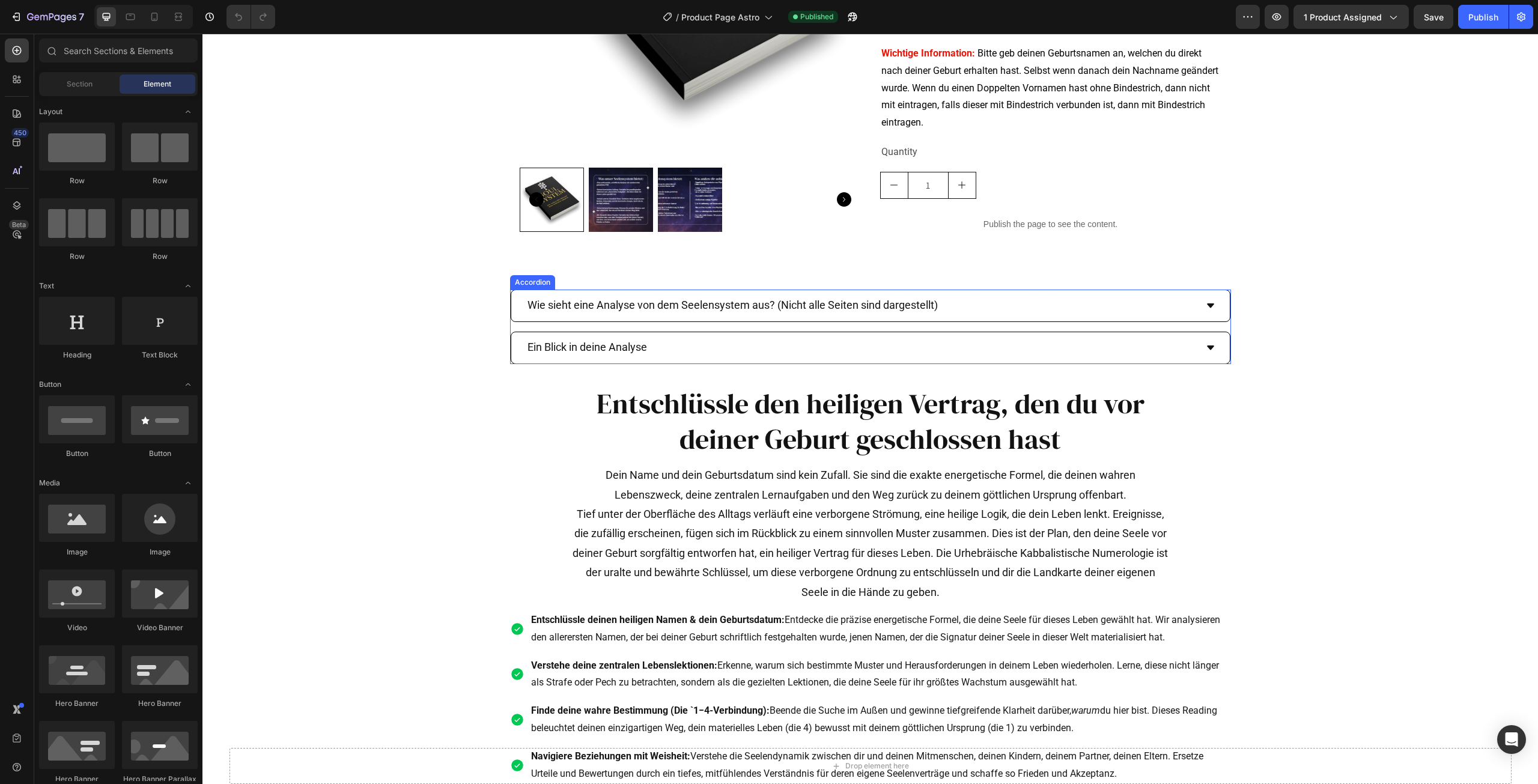
click at [1197, 302] on div "Wie sieht eine Analyse von dem Seelensystem aus? (Nicht alle Seiten sind darges…" at bounding box center [871, 305] width 718 height 31
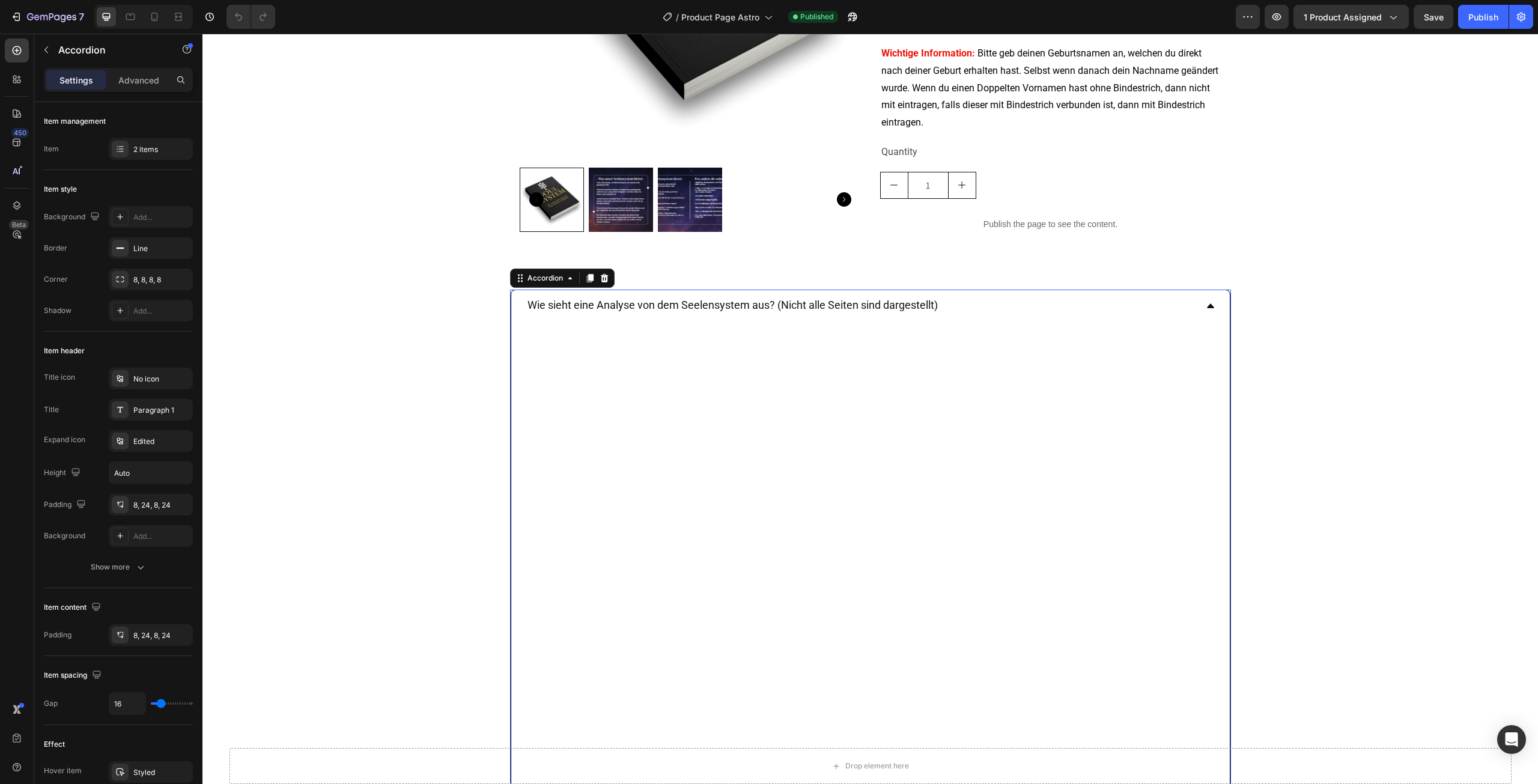
click at [1198, 302] on div "Wie sieht eine Analyse von dem Seelensystem aus? (Nicht alle Seiten sind darges…" at bounding box center [871, 305] width 718 height 31
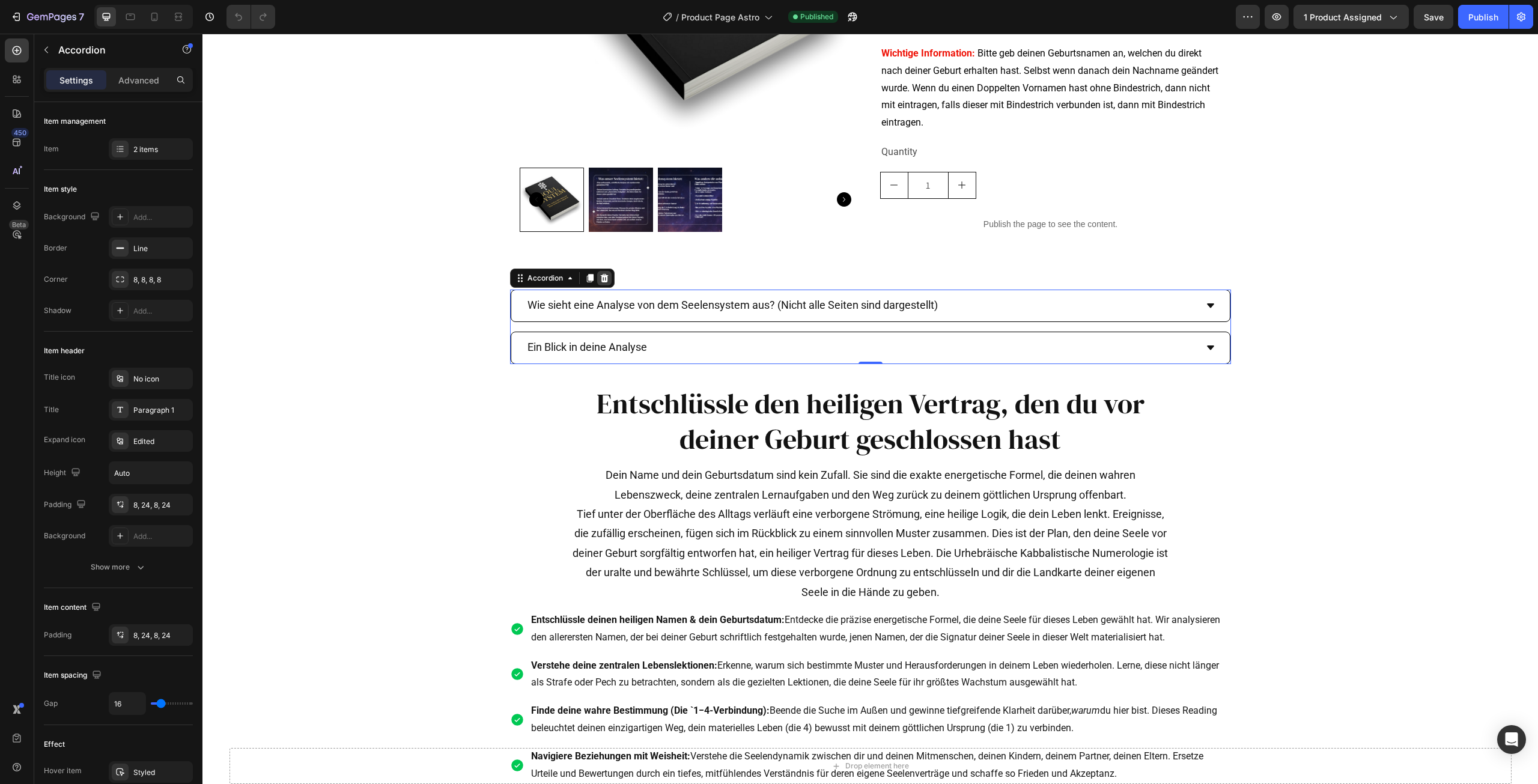
click at [600, 276] on icon at bounding box center [604, 278] width 8 height 9
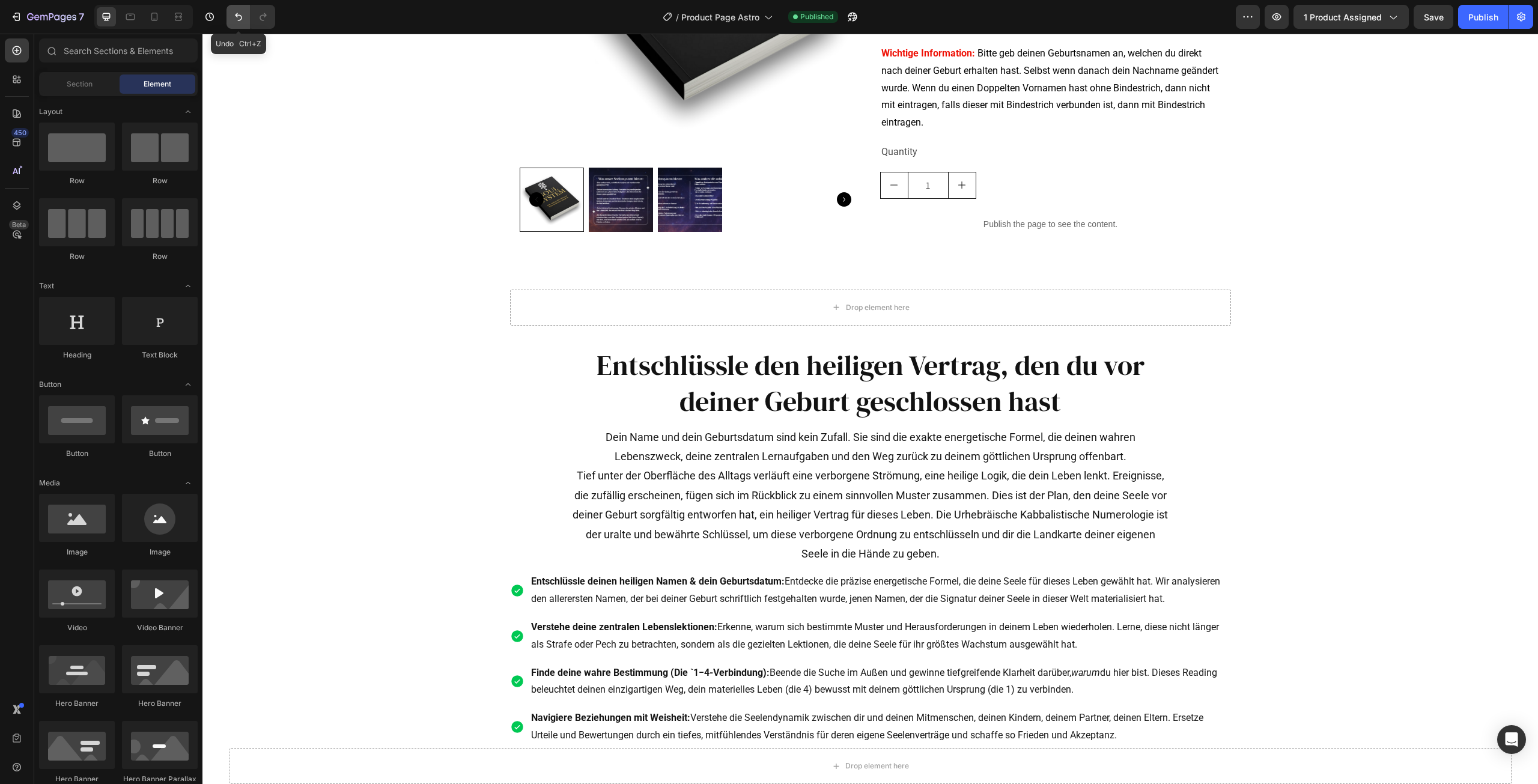
click at [243, 16] on icon "Undo/Redo" at bounding box center [238, 17] width 12 height 12
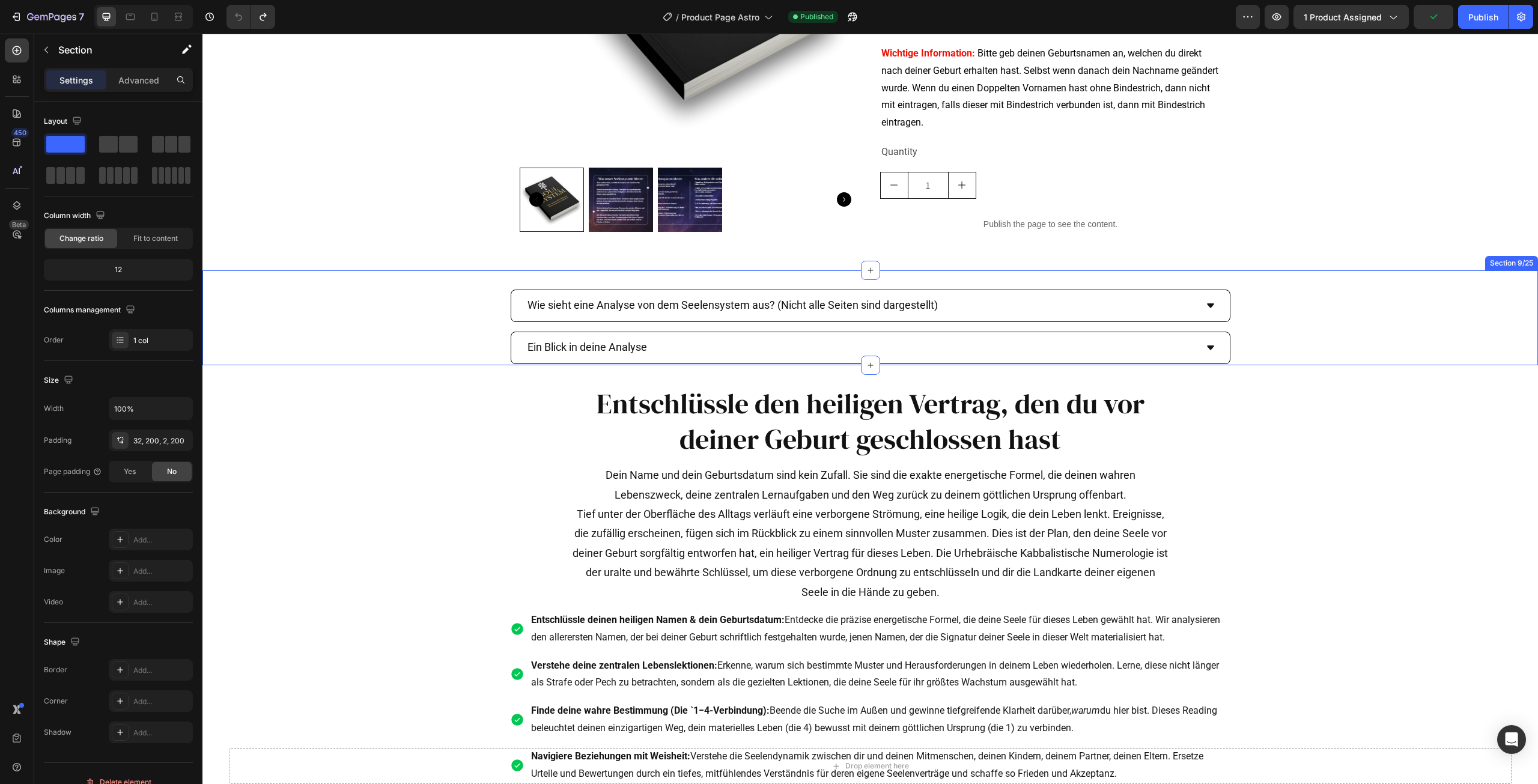
click at [489, 326] on div "Wie sieht eine Analyse von dem Seelensystem aus? (Nicht alle Seiten sind darges…" at bounding box center [870, 327] width 1096 height 75
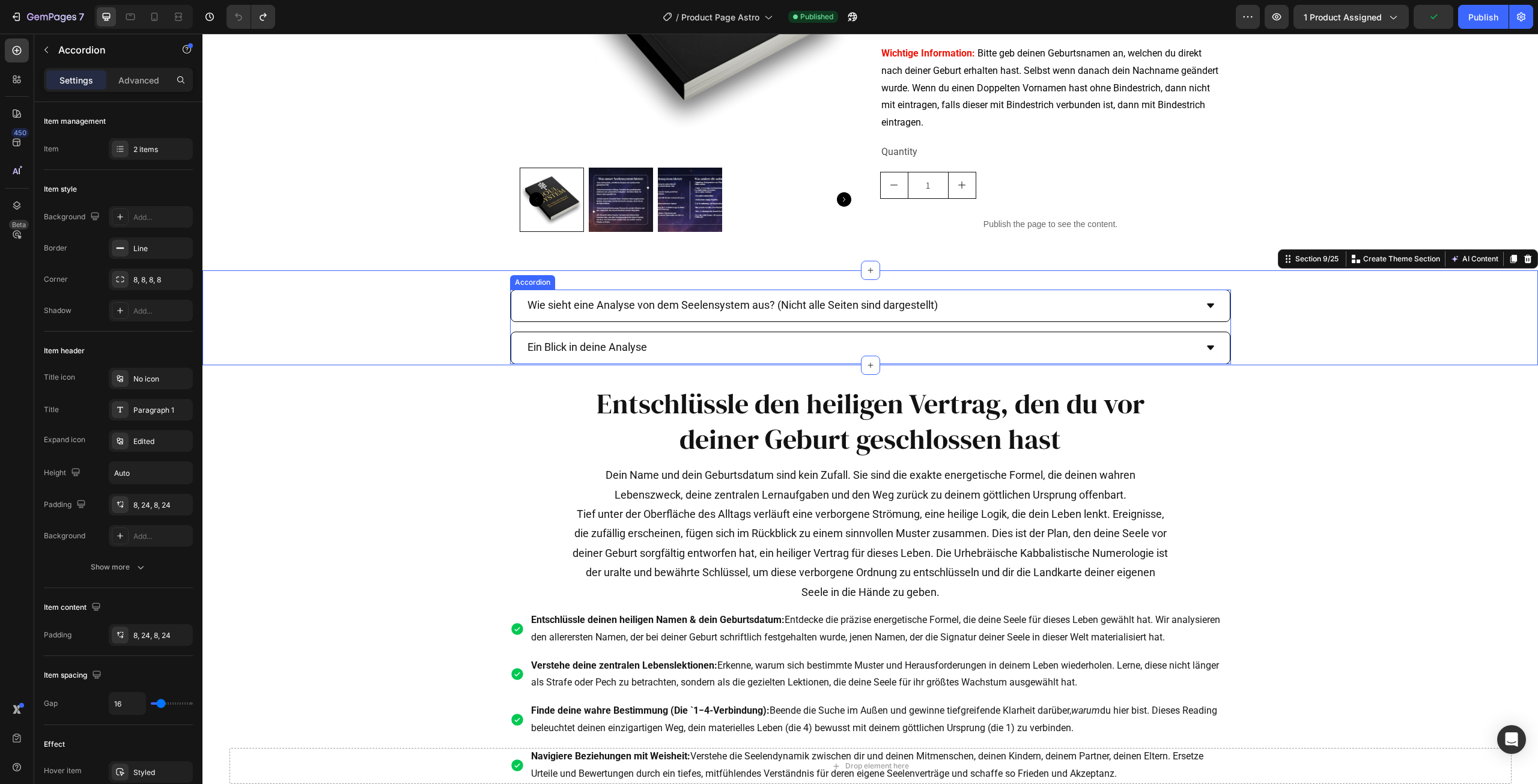
click at [512, 322] on div "Wie sieht eine Analyse von dem Seelensystem aus? (Nicht alle Seiten sind darges…" at bounding box center [870, 327] width 721 height 75
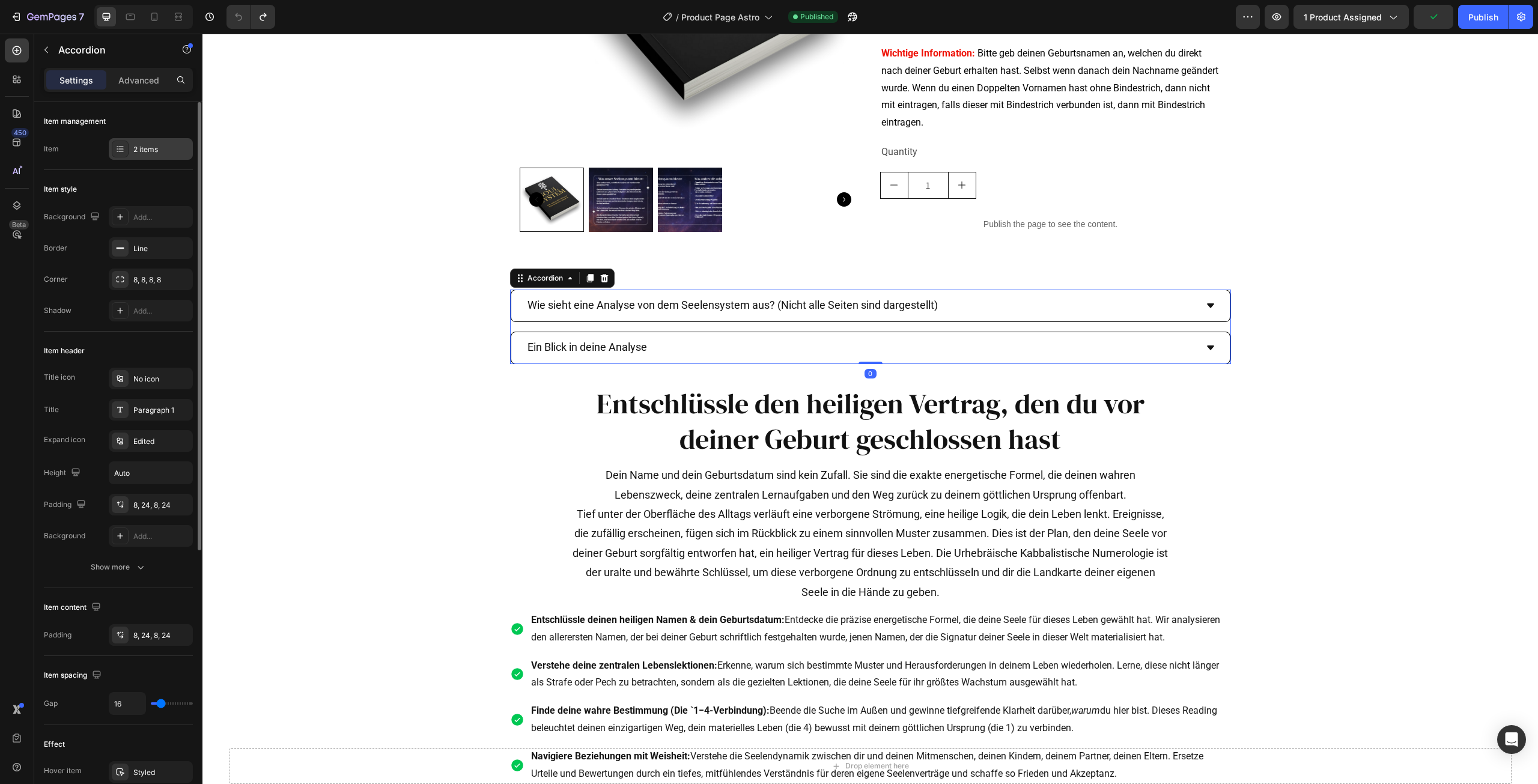
click at [176, 152] on div "2 items" at bounding box center [161, 149] width 56 height 11
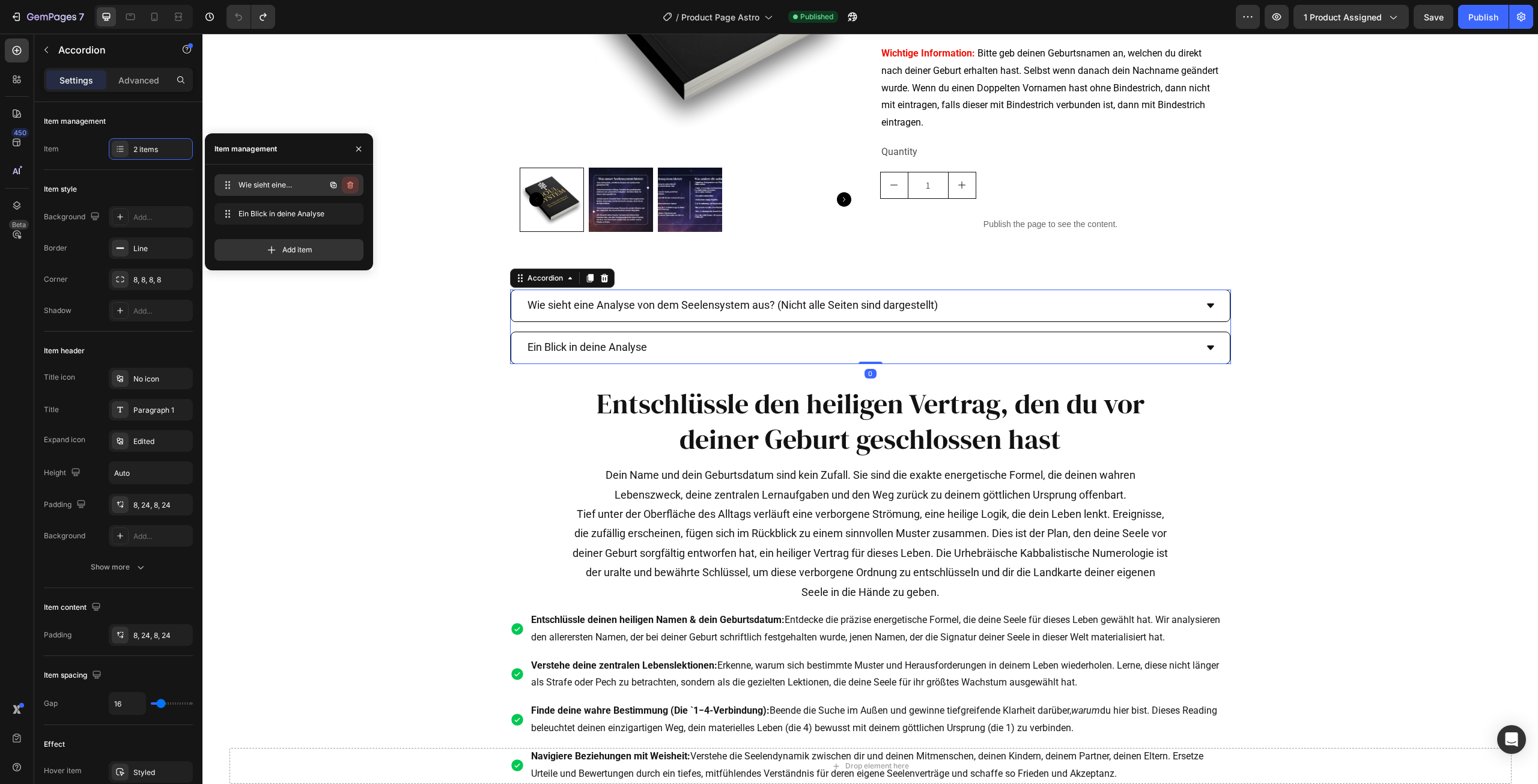
click at [352, 185] on icon "button" at bounding box center [350, 184] width 6 height 7
click at [351, 185] on div "Delete" at bounding box center [342, 185] width 22 height 11
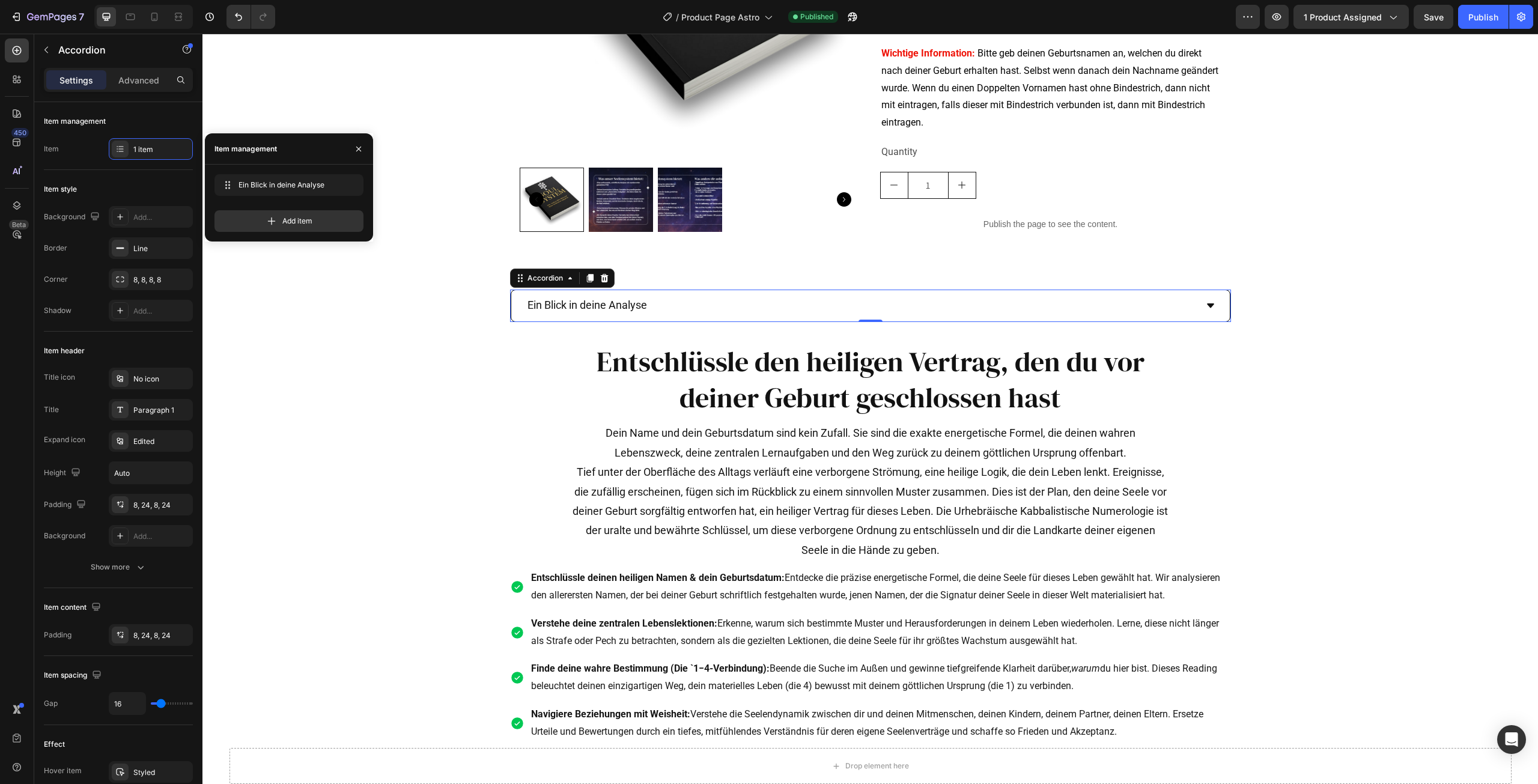
click at [1457, 16] on div "Preview 1 product assigned Save Publish" at bounding box center [1385, 17] width 297 height 24
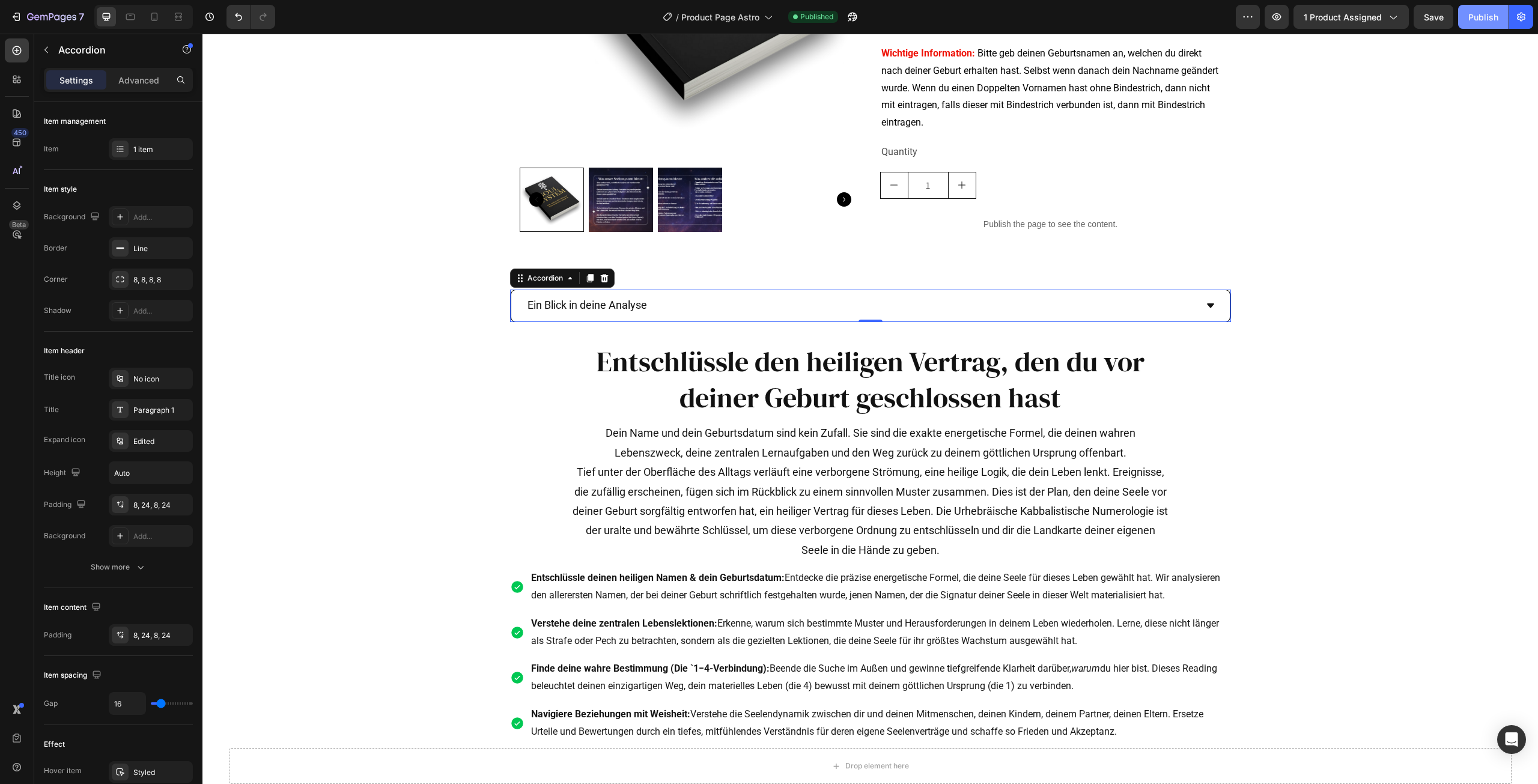
click at [1470, 16] on div "Publish" at bounding box center [1483, 17] width 30 height 13
click at [728, 14] on span "Product Page Astro" at bounding box center [721, 17] width 78 height 13
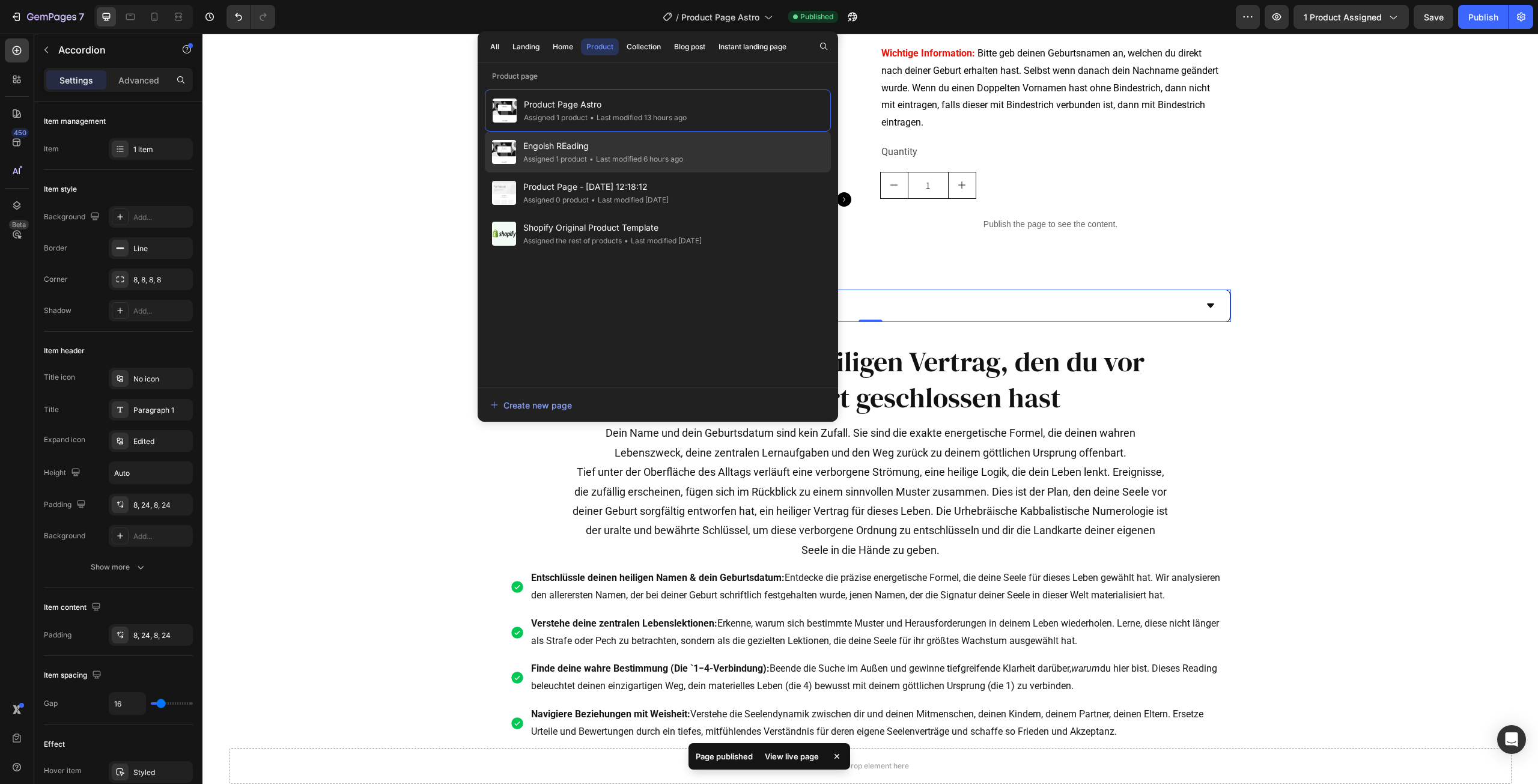
click at [623, 149] on span "Engoish REading" at bounding box center [603, 146] width 160 height 14
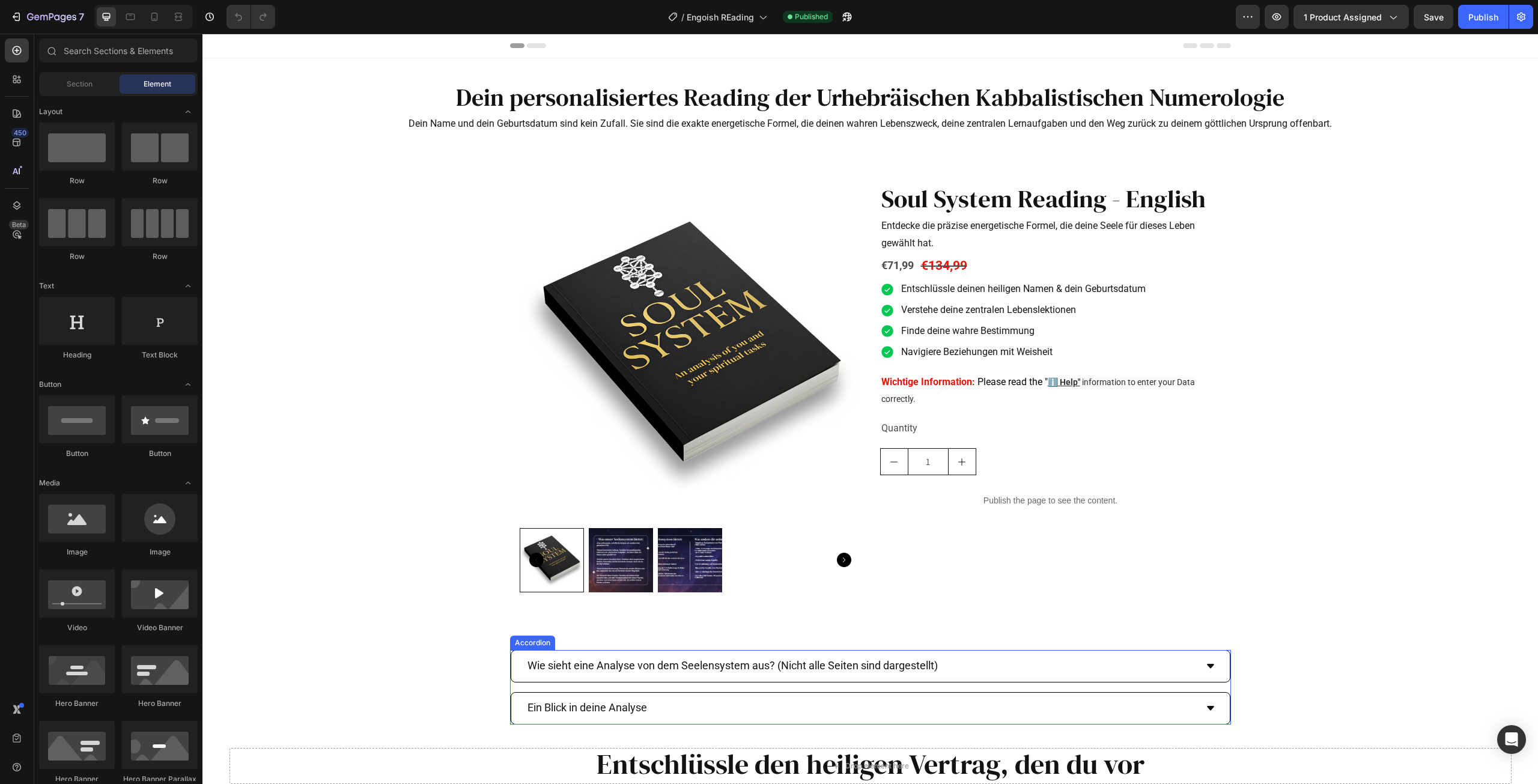
click at [839, 689] on div "Wie sieht eine Analyse von dem Seelensystem aus? (Nicht alle Seiten sind darges…" at bounding box center [870, 687] width 721 height 75
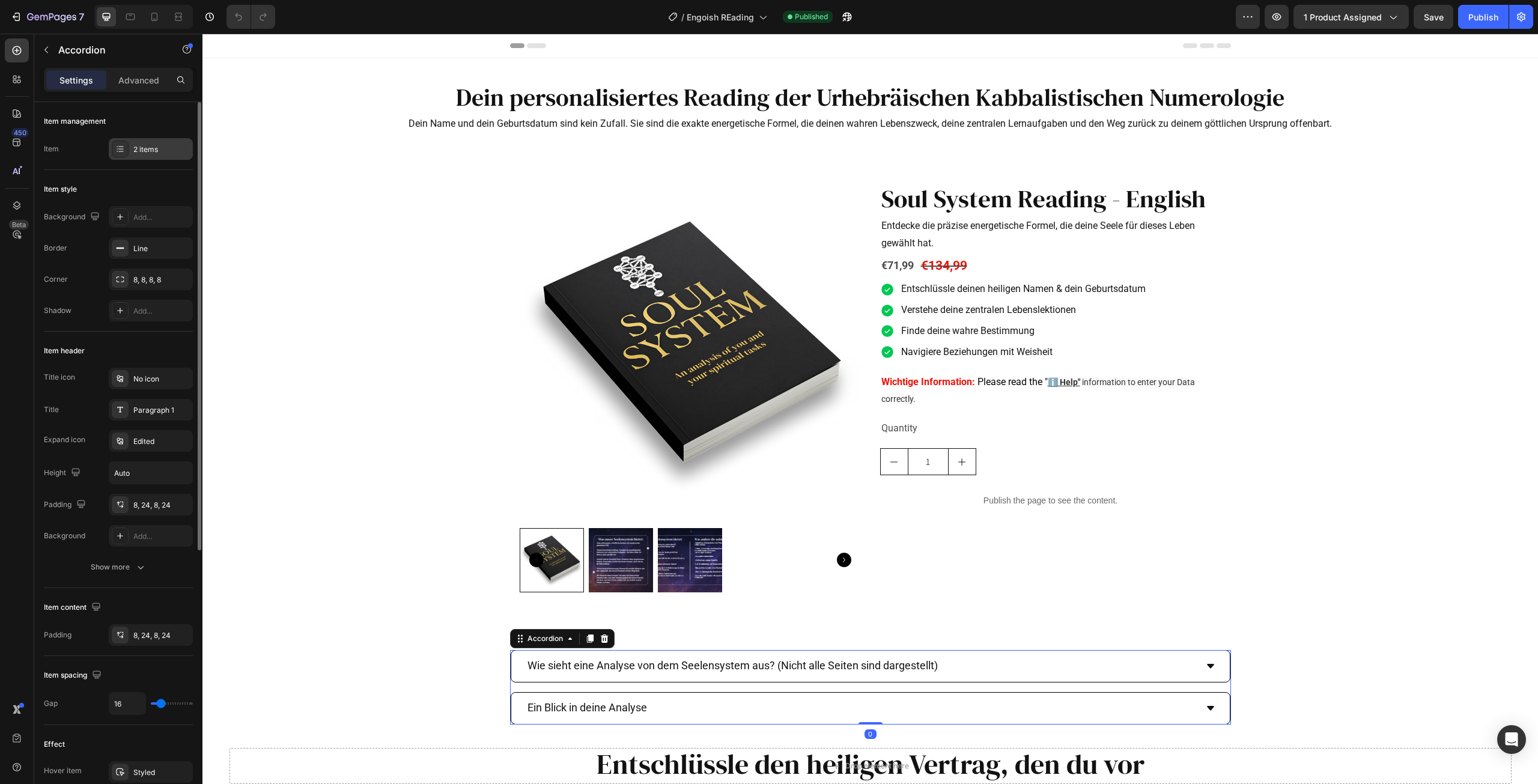
click at [135, 149] on div "2 items" at bounding box center [161, 149] width 56 height 11
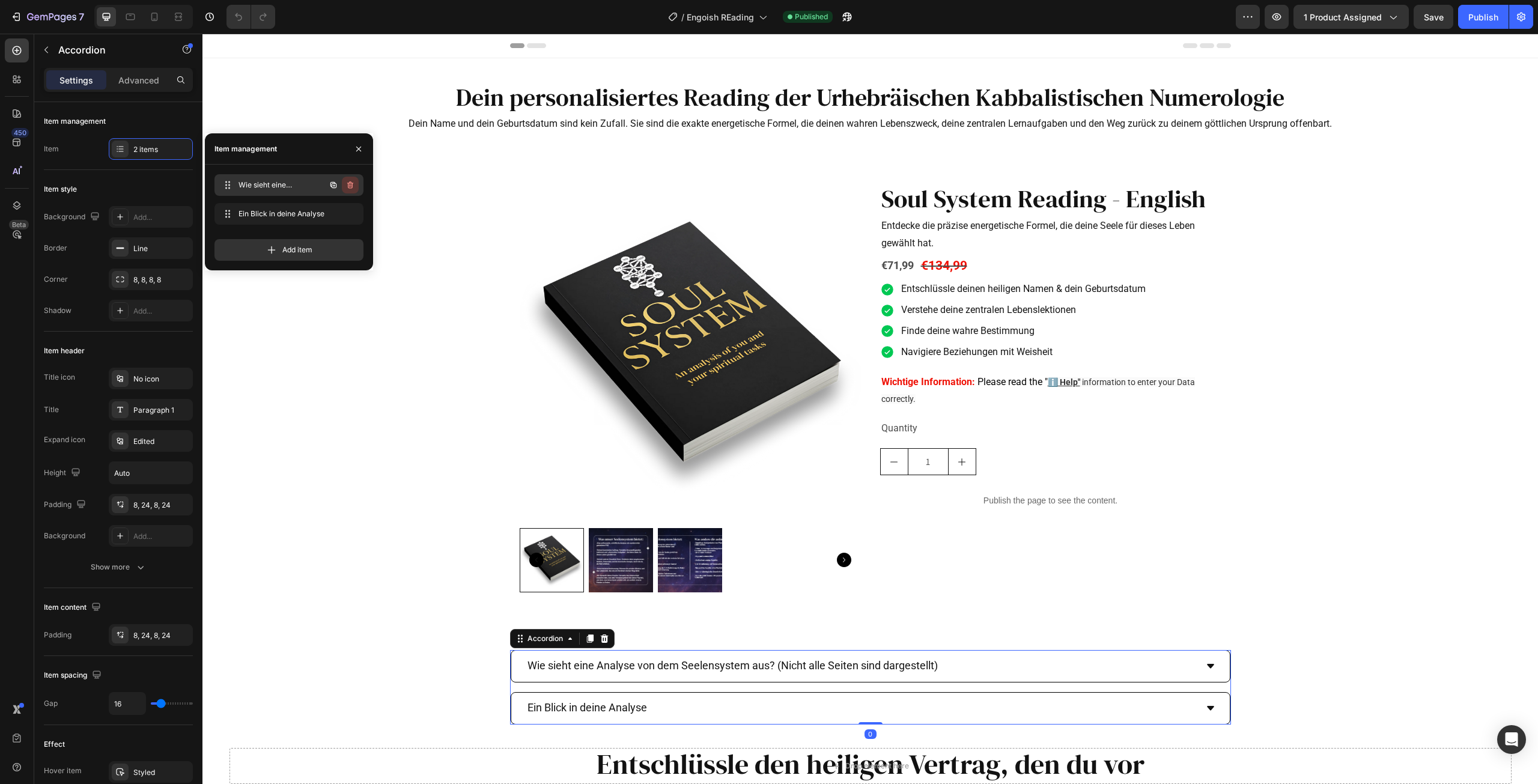
click at [354, 184] on icon "button" at bounding box center [350, 185] width 10 height 10
click at [348, 183] on div "Delete" at bounding box center [342, 185] width 22 height 11
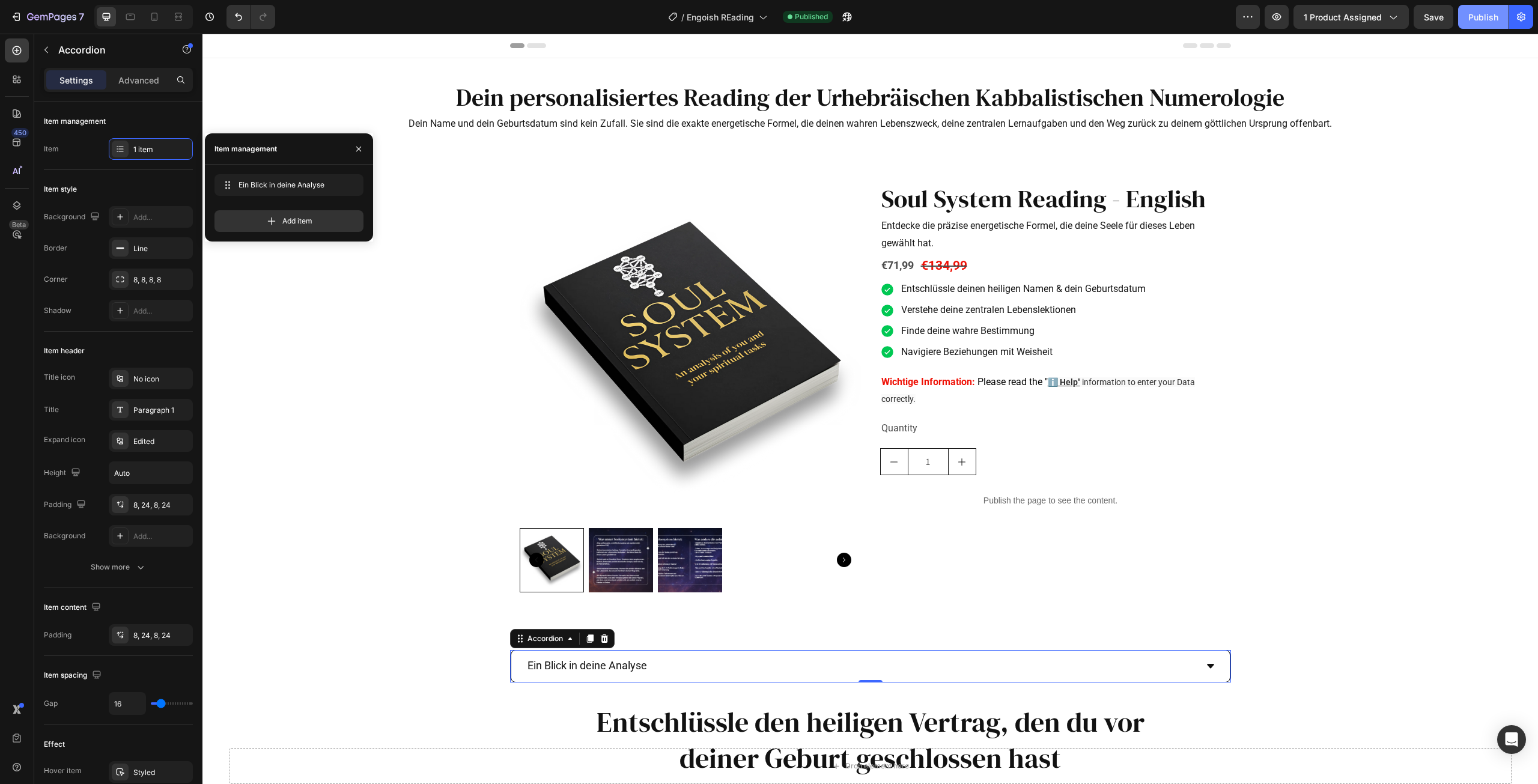
click at [1472, 17] on div "Publish" at bounding box center [1483, 17] width 30 height 13
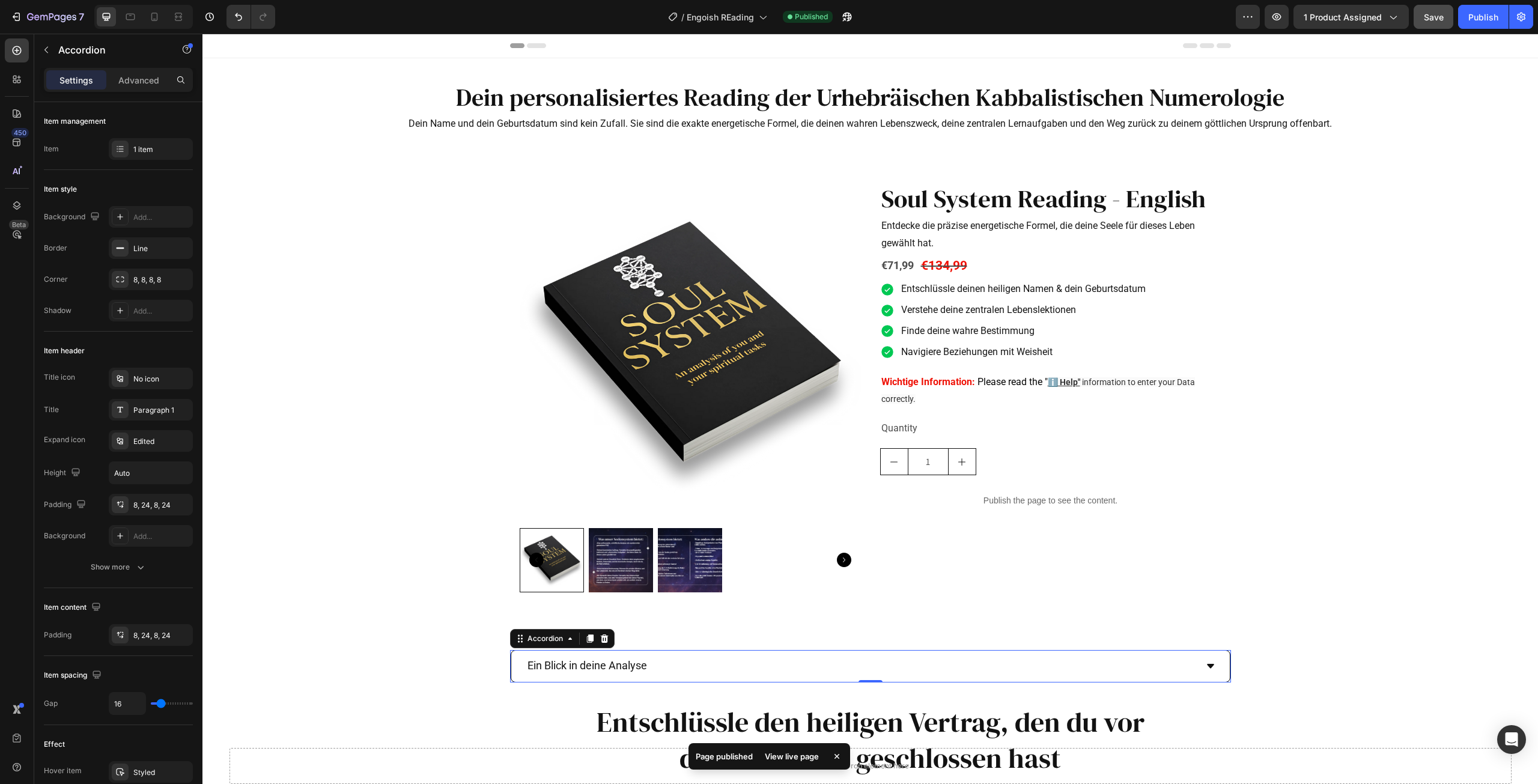
click at [1432, 15] on span "Save" at bounding box center [1433, 17] width 20 height 10
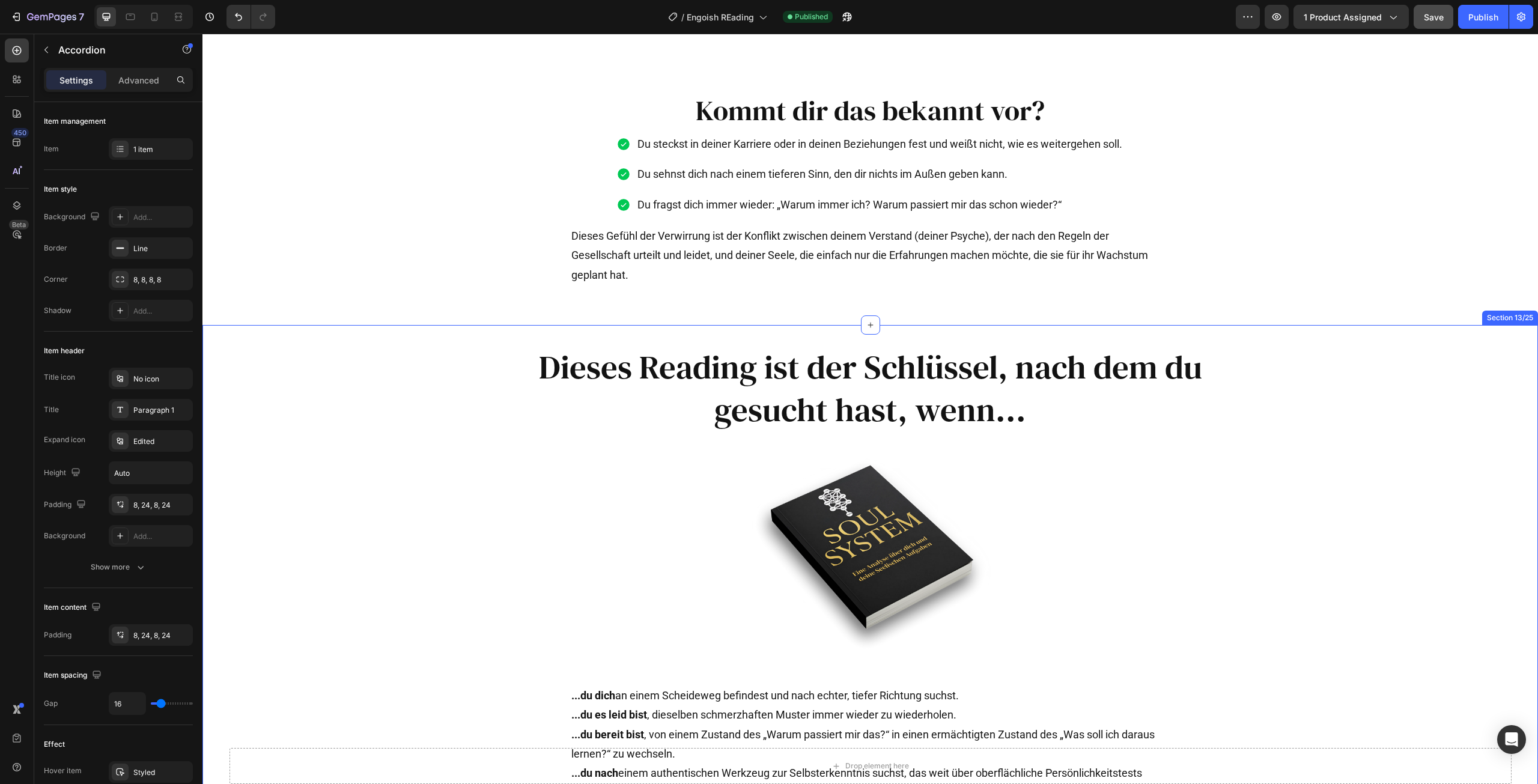
scroll to position [1682, 0]
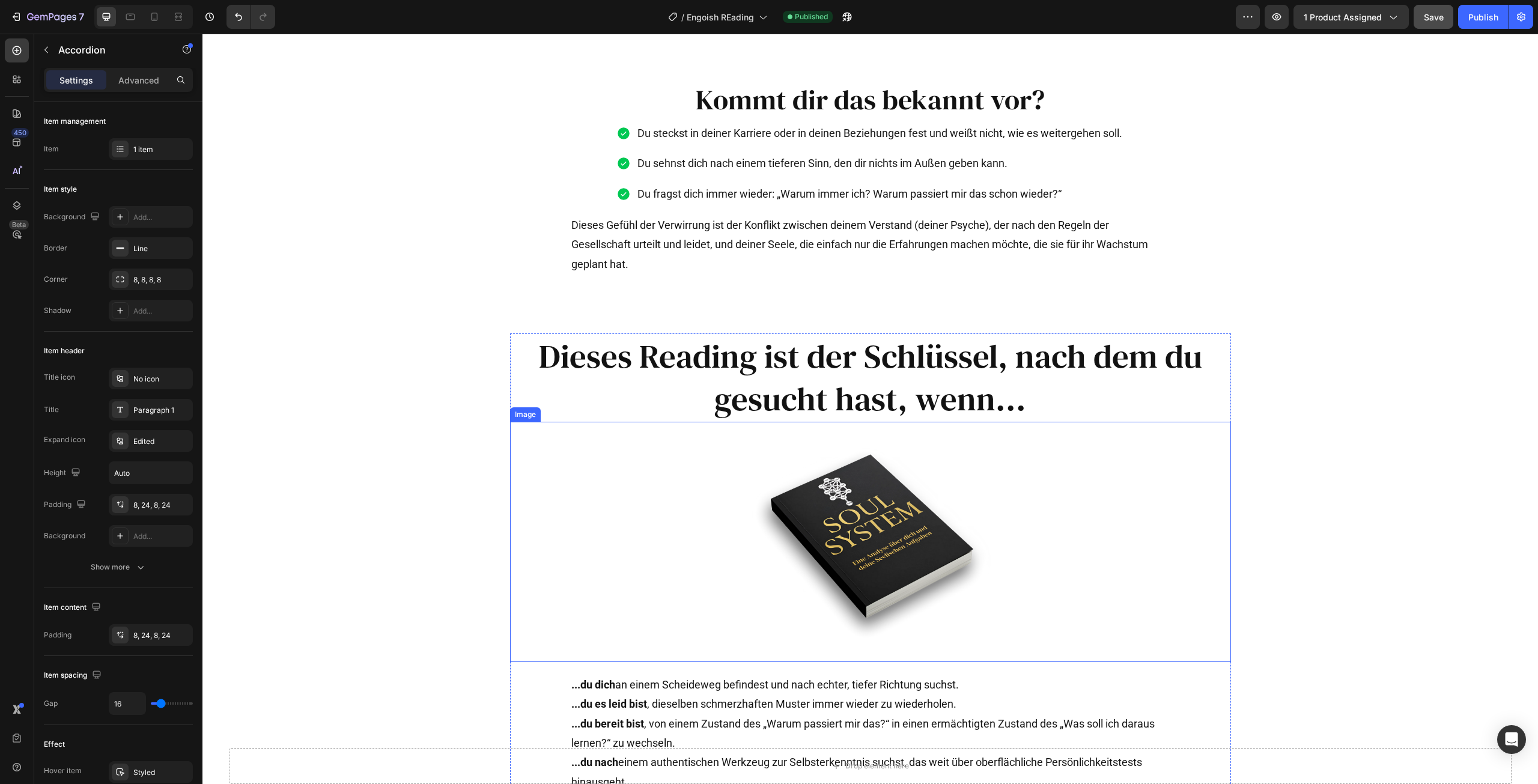
click at [864, 569] on img at bounding box center [871, 542] width 240 height 240
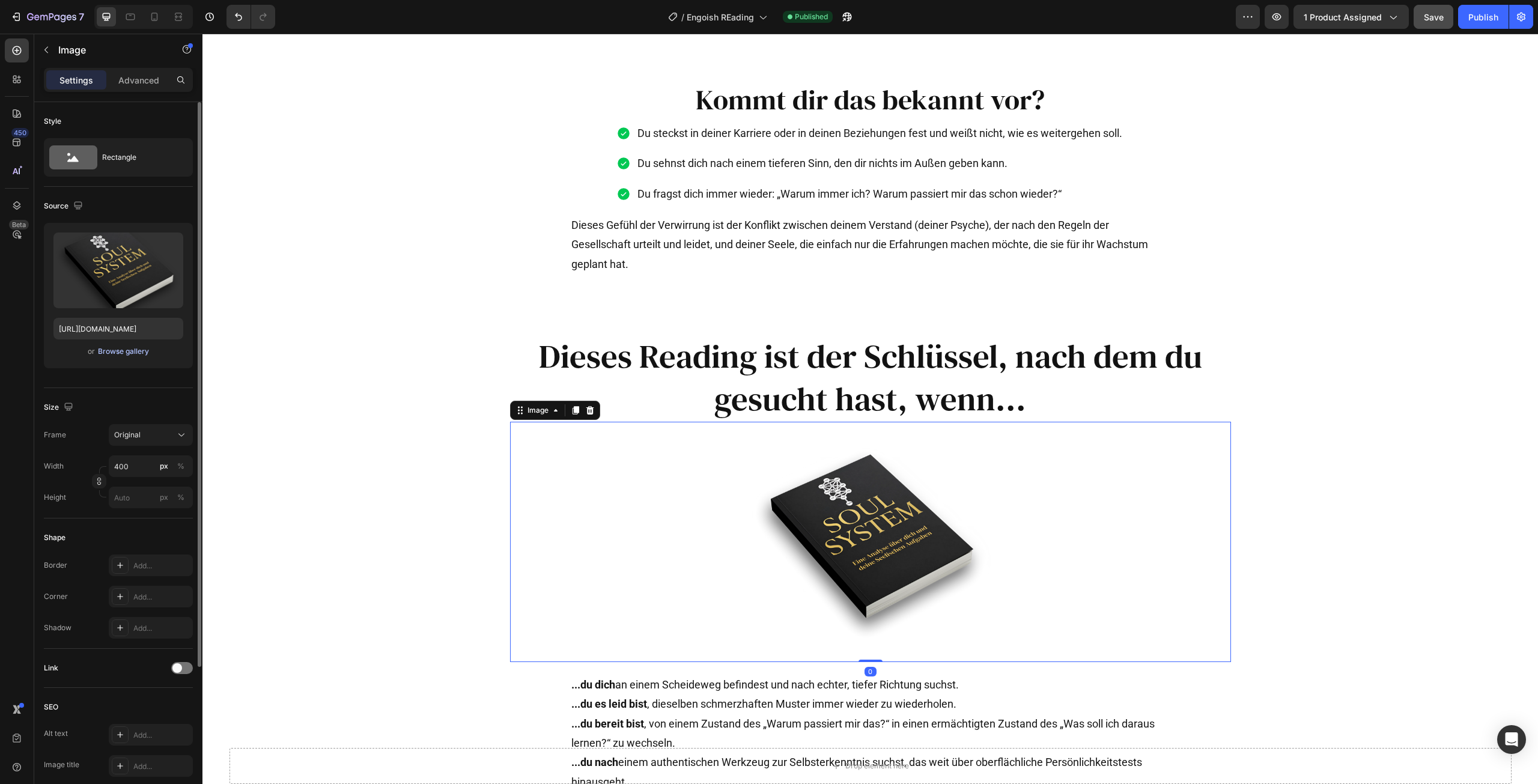
click at [122, 346] on div "Browse gallery" at bounding box center [123, 352] width 51 height 11
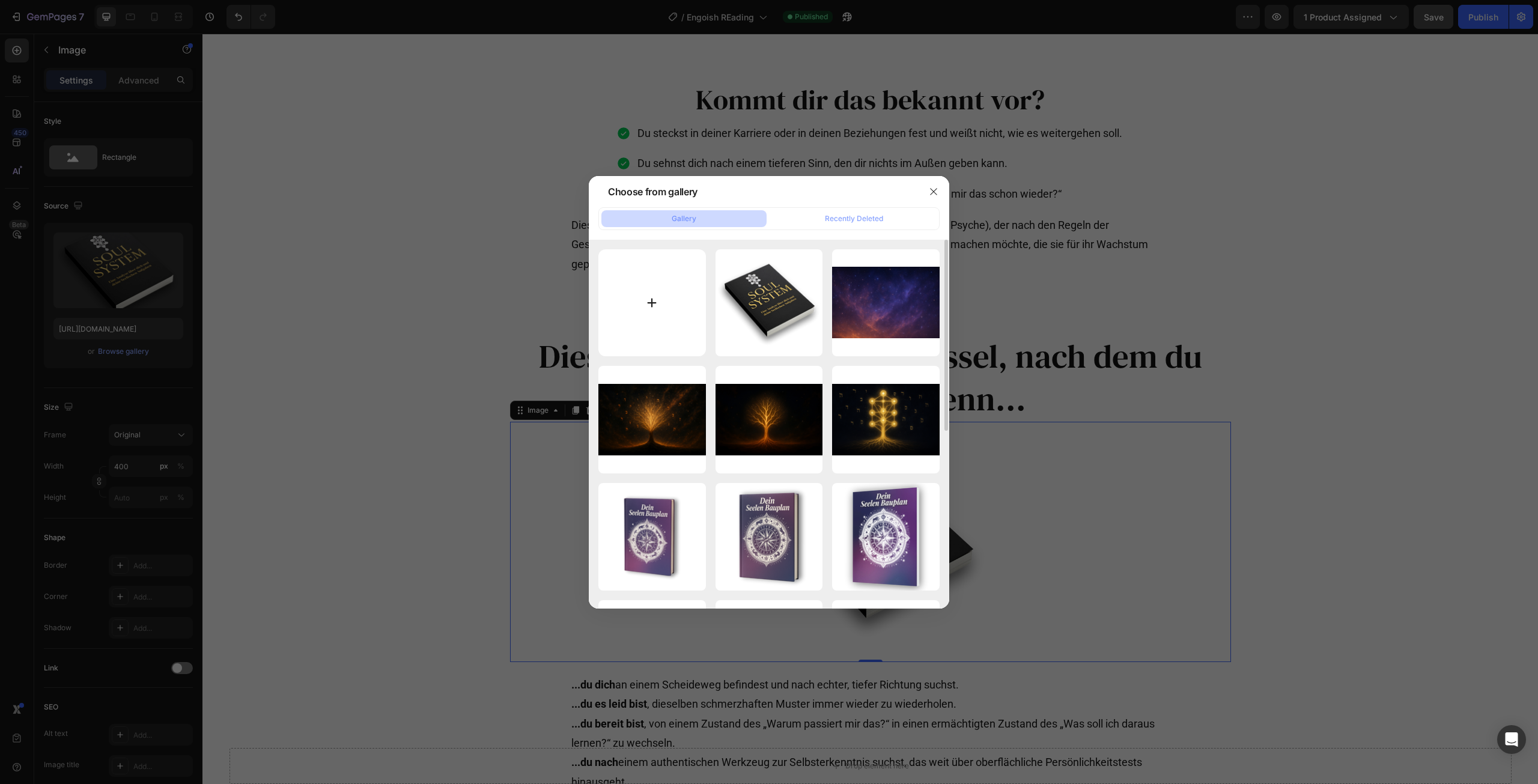
click at [655, 304] on input "file" at bounding box center [651, 303] width 107 height 107
type input "C:\fakepath\produkt (1).png"
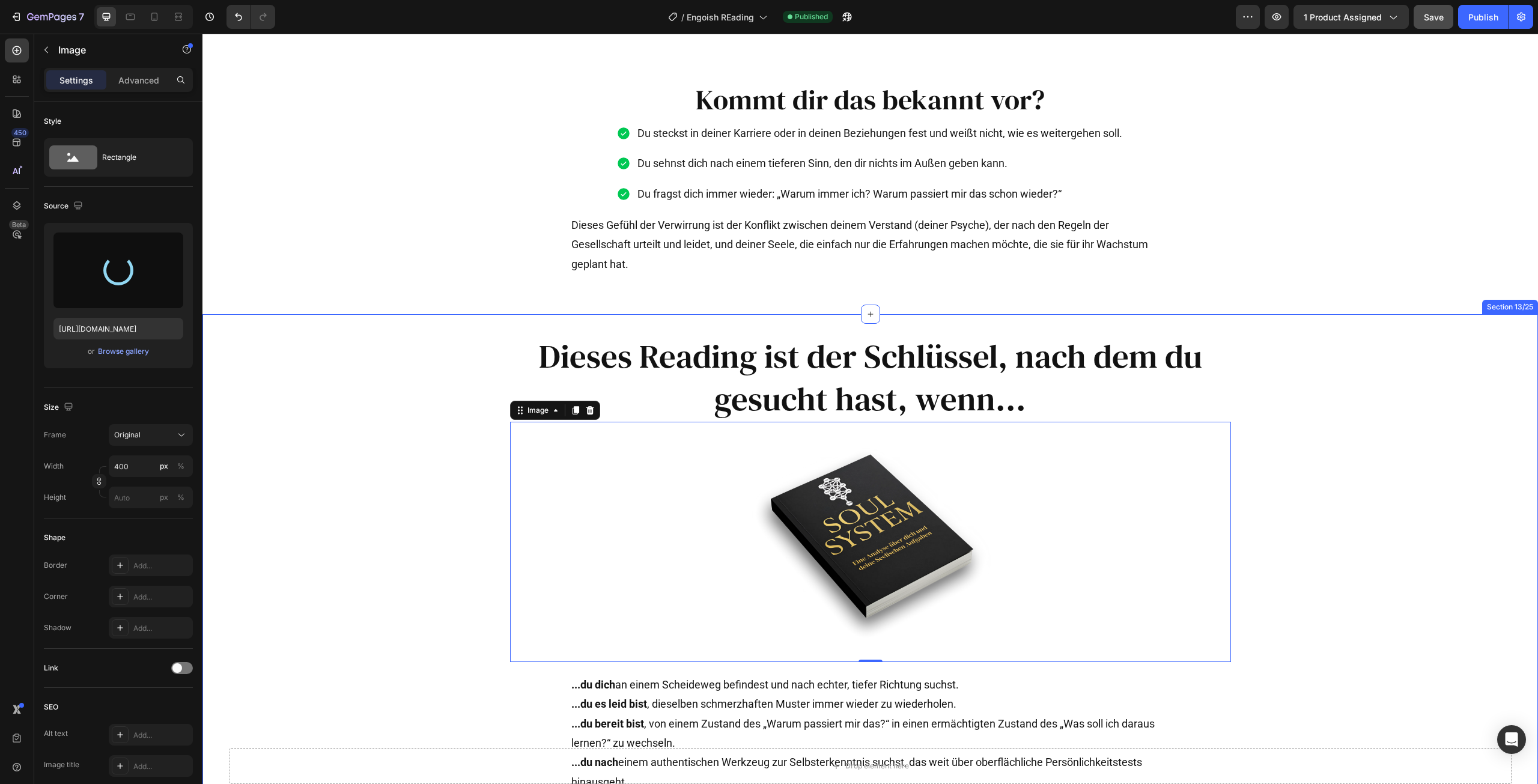
type input "https://cdn.shopify.com/s/files/1/0972/7269/3075/files/gempages_574870913703478…"
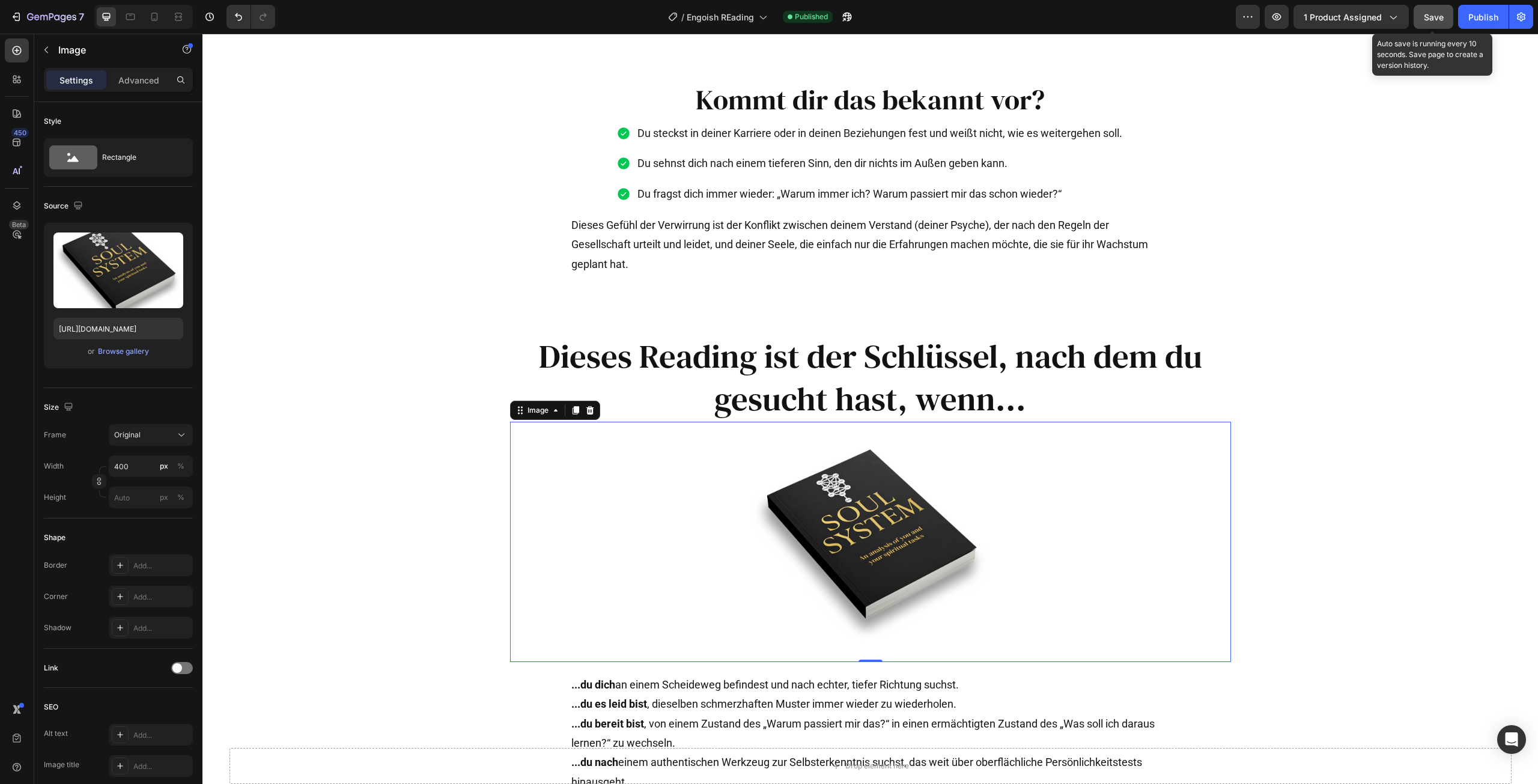
click at [1439, 11] on div "Save" at bounding box center [1433, 17] width 20 height 13
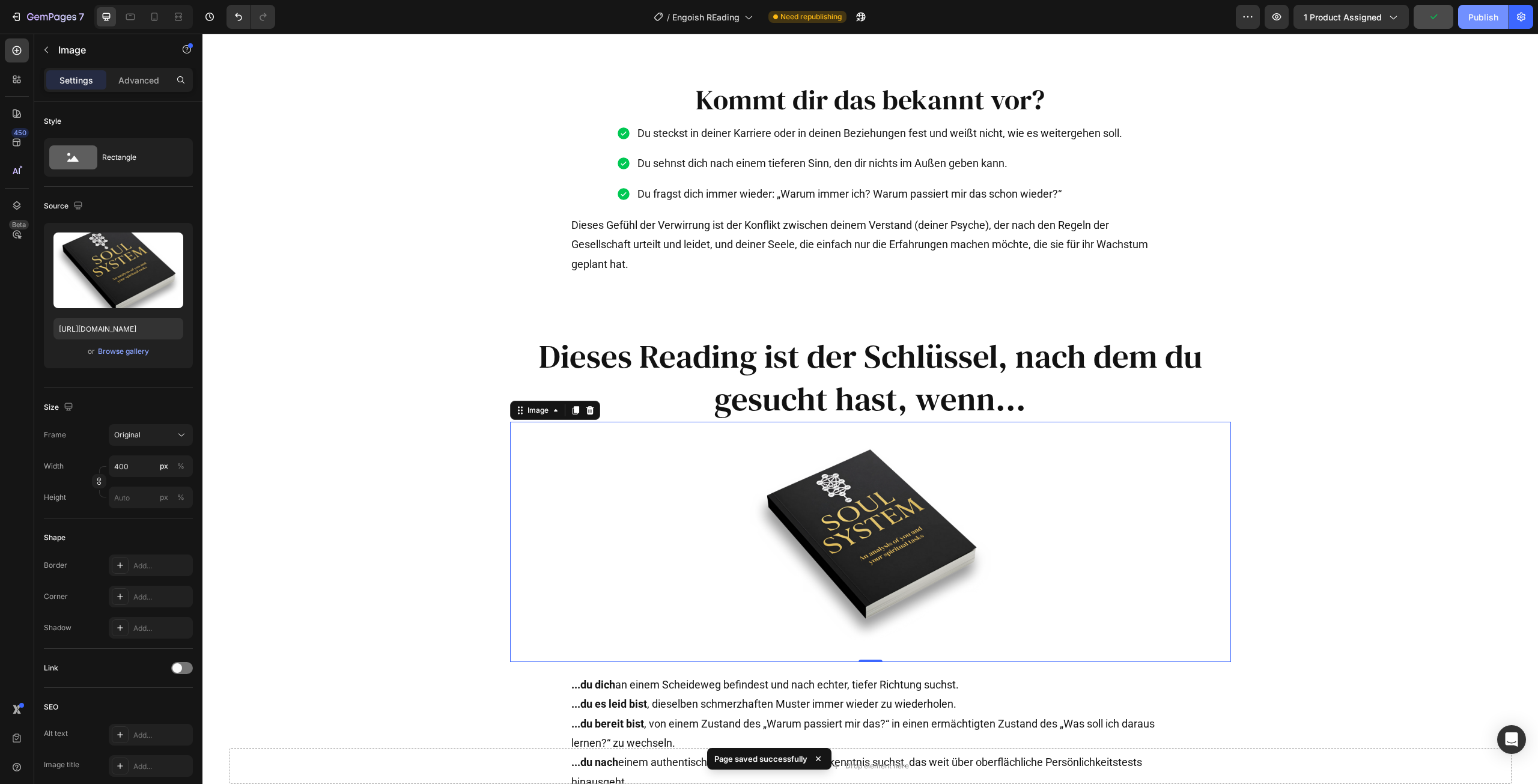
click at [1471, 21] on div "Publish" at bounding box center [1483, 17] width 30 height 13
